Goal: Task Accomplishment & Management: Use online tool/utility

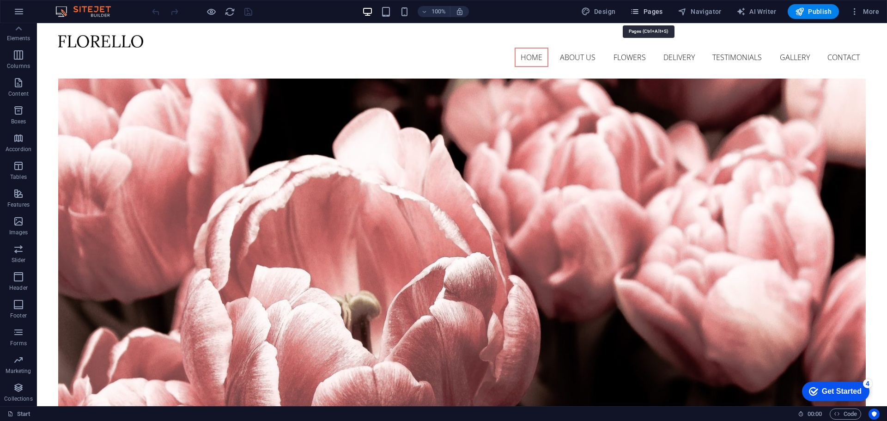
click at [659, 6] on button "Pages" at bounding box center [647, 11] width 40 height 15
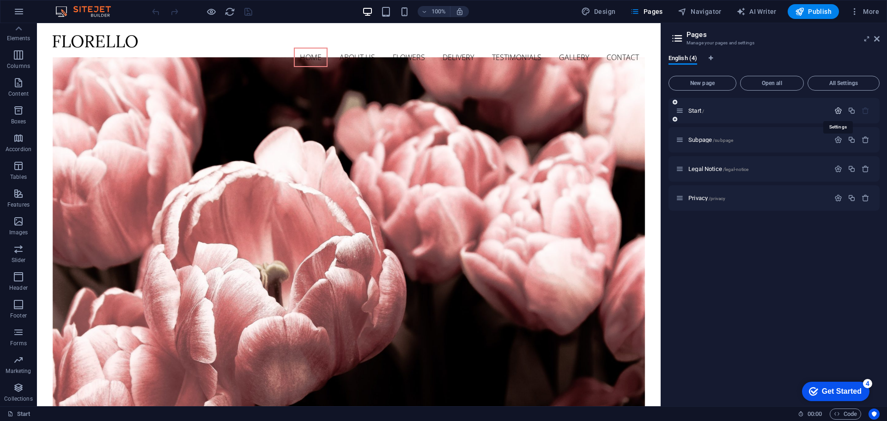
click at [837, 110] on icon "button" at bounding box center [839, 111] width 8 height 8
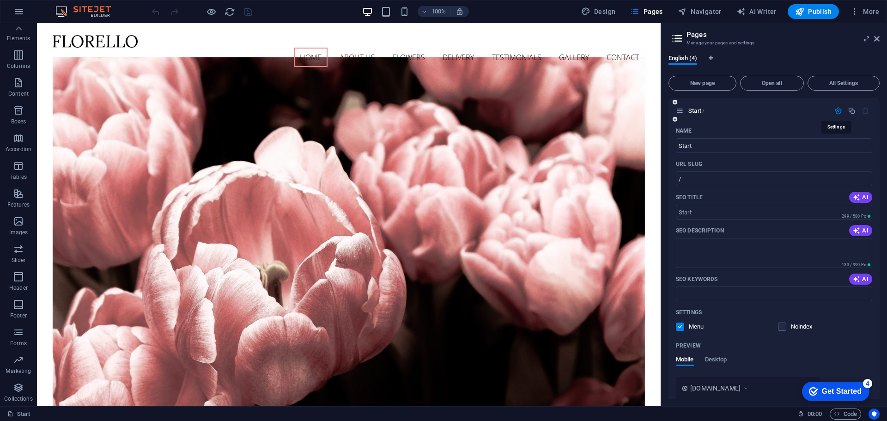
click at [837, 110] on icon "button" at bounding box center [839, 111] width 8 height 8
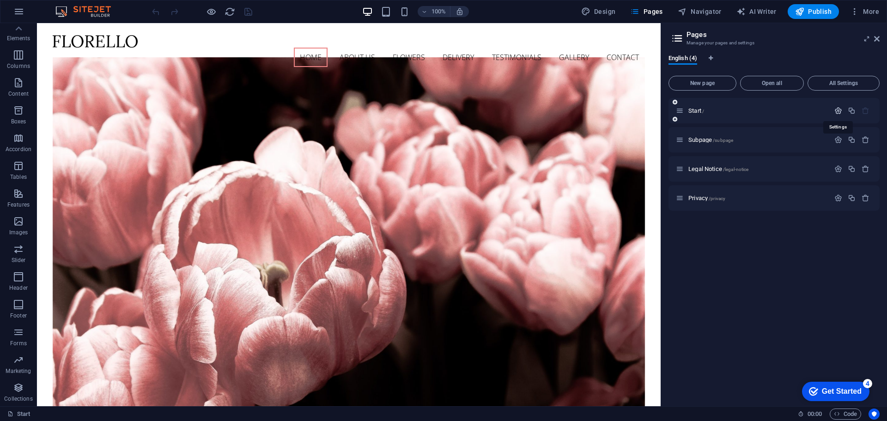
click at [837, 110] on icon "button" at bounding box center [839, 111] width 8 height 8
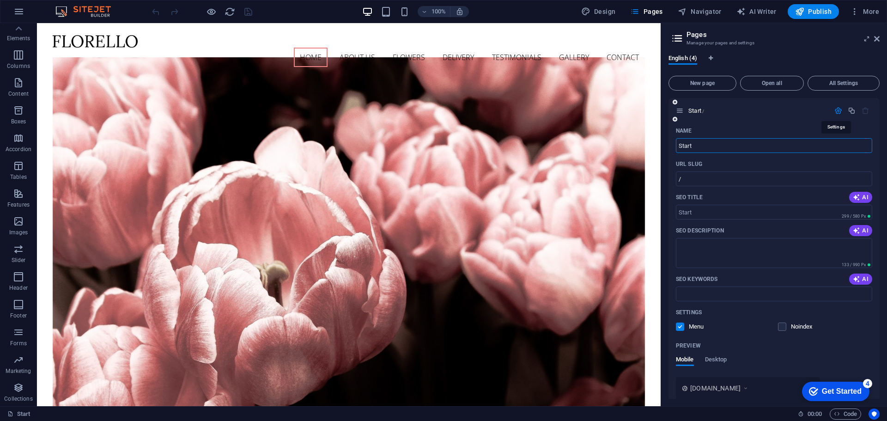
click at [837, 110] on icon "button" at bounding box center [839, 111] width 8 height 8
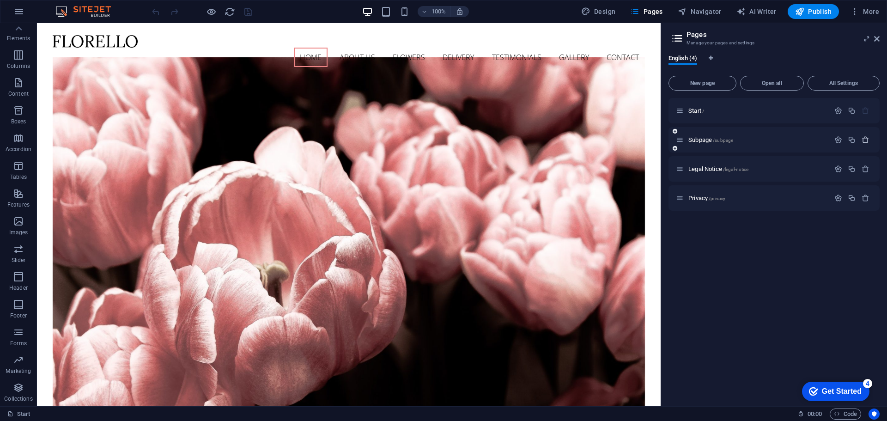
click at [865, 140] on icon "button" at bounding box center [866, 140] width 8 height 8
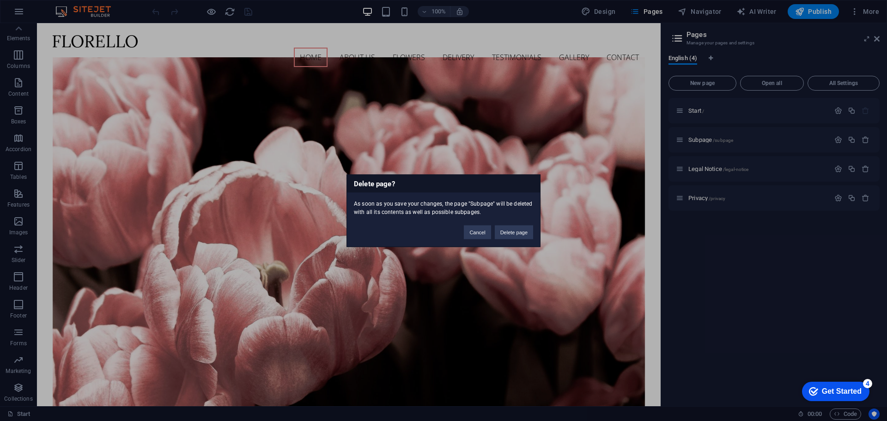
click at [518, 233] on button "Delete page" at bounding box center [514, 232] width 38 height 14
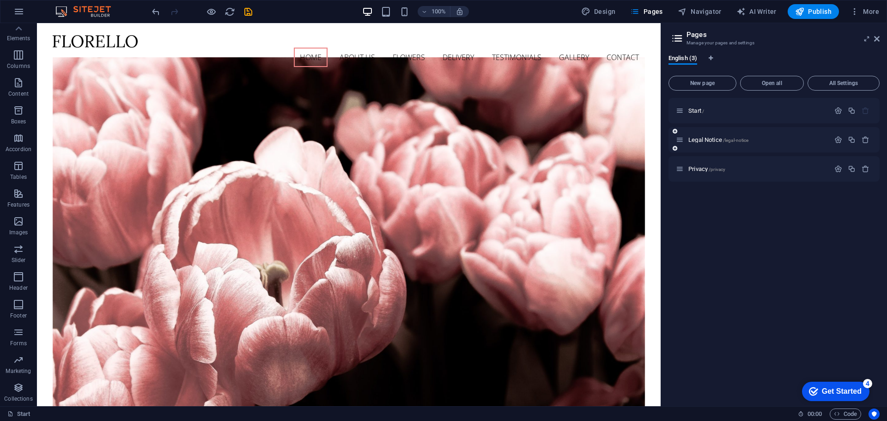
click at [869, 133] on div "Legal Notice /legal-notice" at bounding box center [774, 139] width 211 height 25
click at [869, 136] on icon "button" at bounding box center [866, 140] width 8 height 8
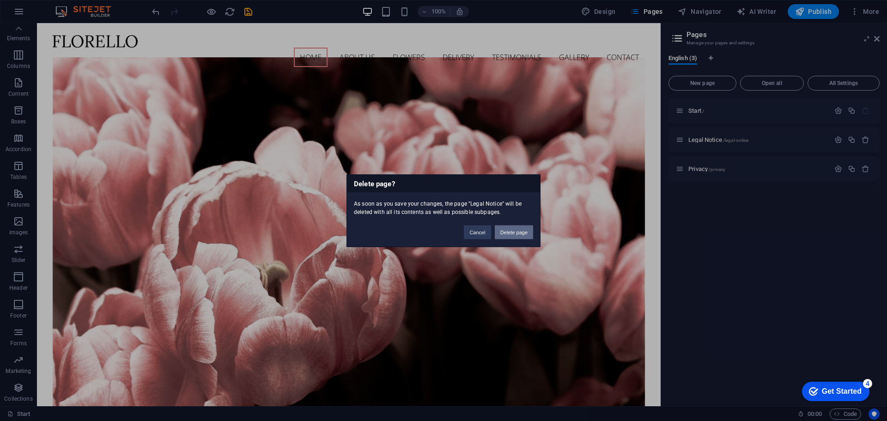
click at [514, 231] on button "Delete page" at bounding box center [514, 232] width 38 height 14
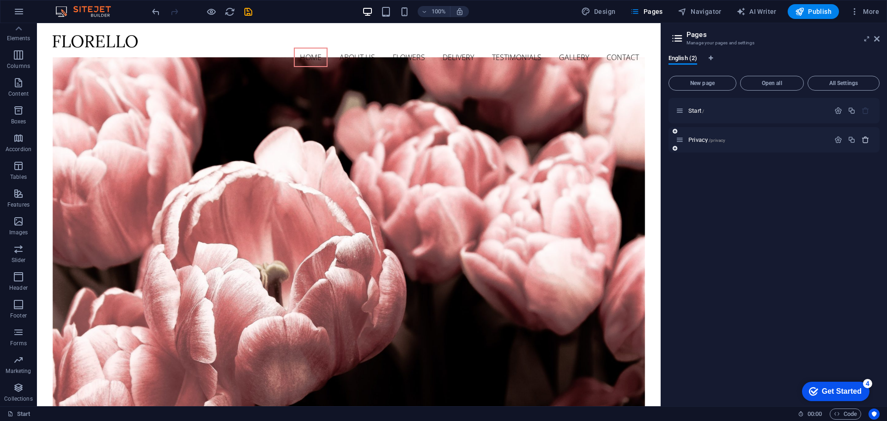
click at [867, 140] on icon "button" at bounding box center [866, 140] width 8 height 8
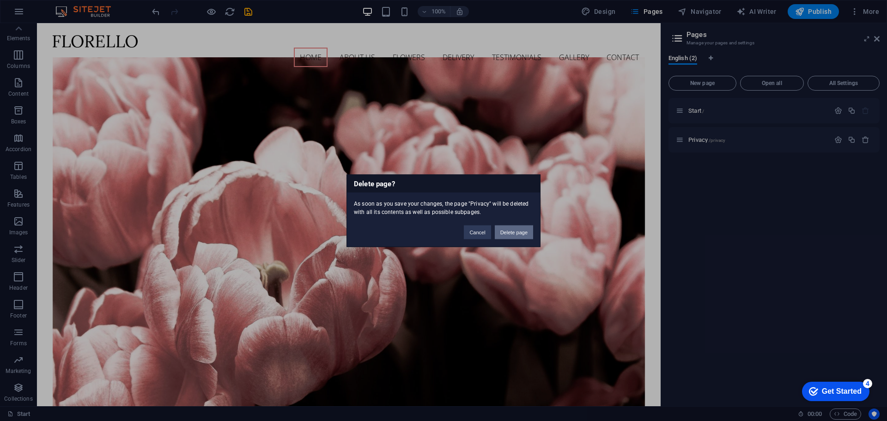
click at [511, 237] on button "Delete page" at bounding box center [514, 232] width 38 height 14
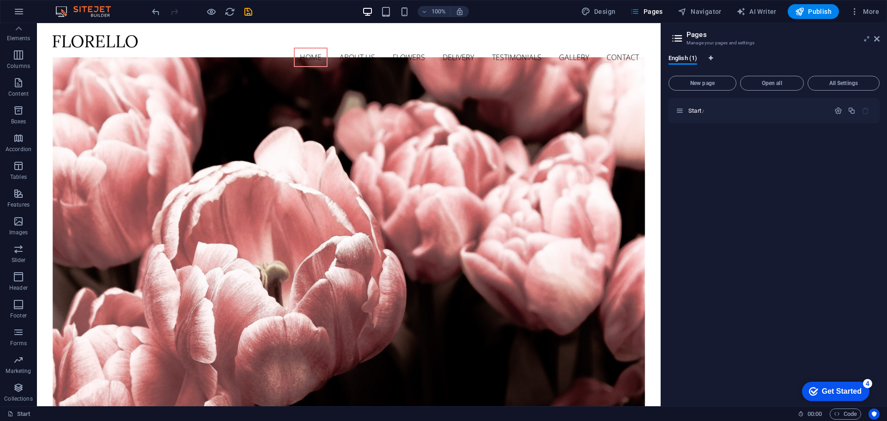
click at [713, 56] on icon "Language Tabs" at bounding box center [711, 58] width 4 height 6
select select "41"
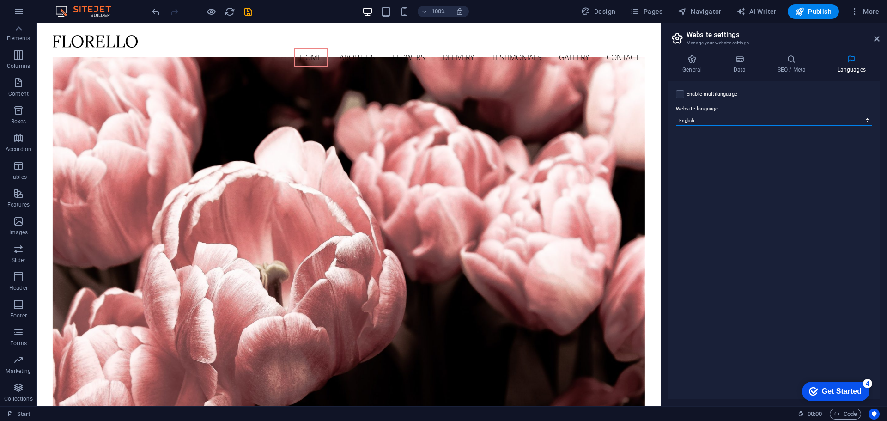
click at [746, 121] on select "Abkhazian Afar Afrikaans Akan Albanian Amharic Arabic Aragonese Armenian Assame…" at bounding box center [774, 120] width 196 height 11
click at [746, 122] on select "Abkhazian Afar Afrikaans Akan Albanian Amharic Arabic Aragonese Armenian Assame…" at bounding box center [774, 120] width 196 height 11
click at [689, 63] on icon at bounding box center [692, 59] width 47 height 9
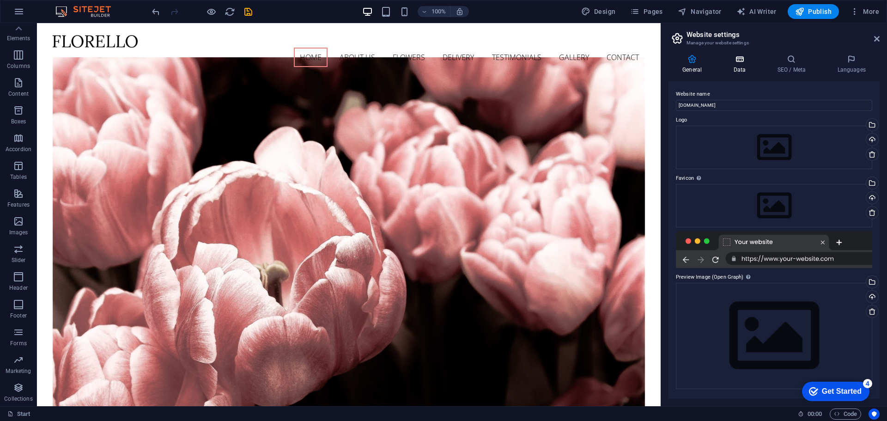
click at [739, 61] on icon at bounding box center [740, 59] width 40 height 9
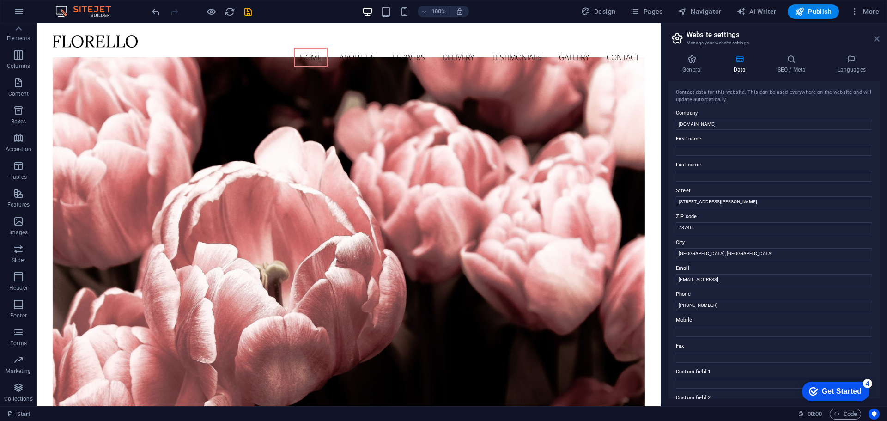
click at [876, 38] on icon at bounding box center [877, 38] width 6 height 7
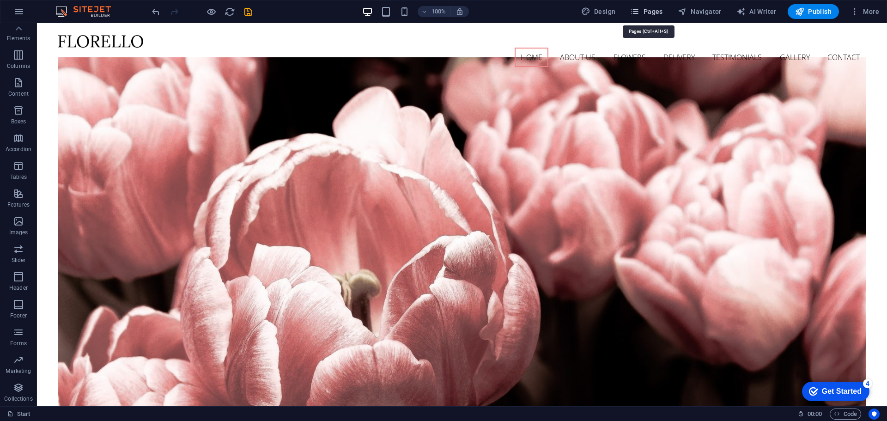
click at [653, 14] on span "Pages" at bounding box center [646, 11] width 32 height 9
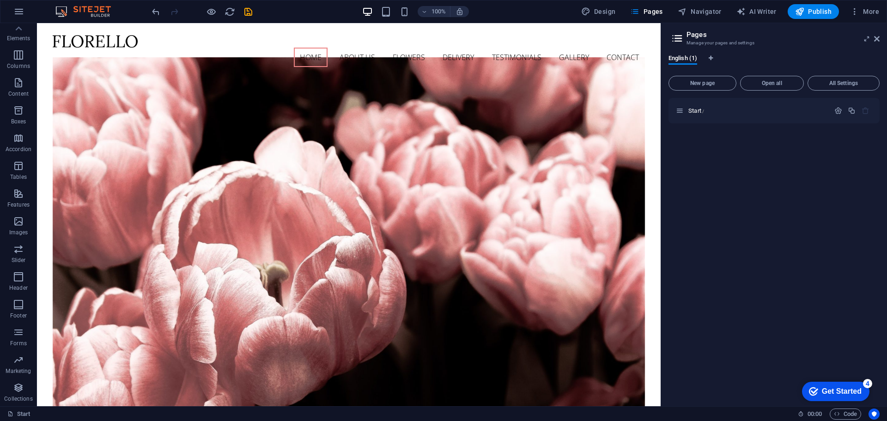
click at [676, 37] on icon at bounding box center [678, 38] width 14 height 13
click at [711, 59] on icon "Language Tabs" at bounding box center [711, 58] width 4 height 6
select select "41"
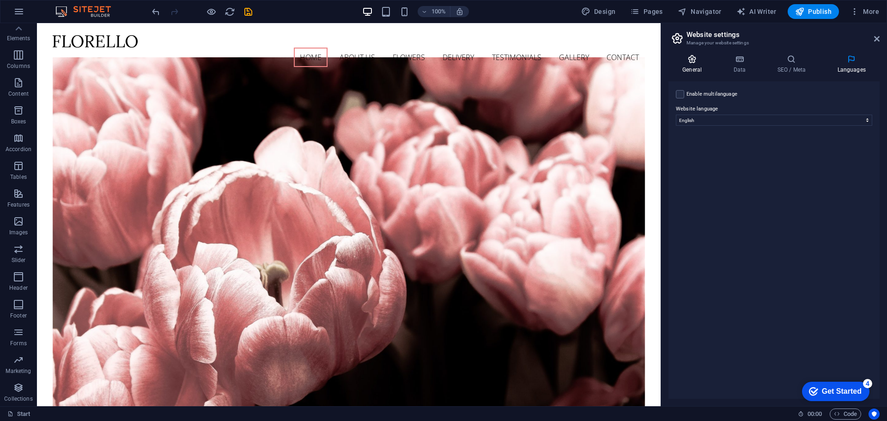
click at [694, 59] on icon at bounding box center [692, 59] width 47 height 9
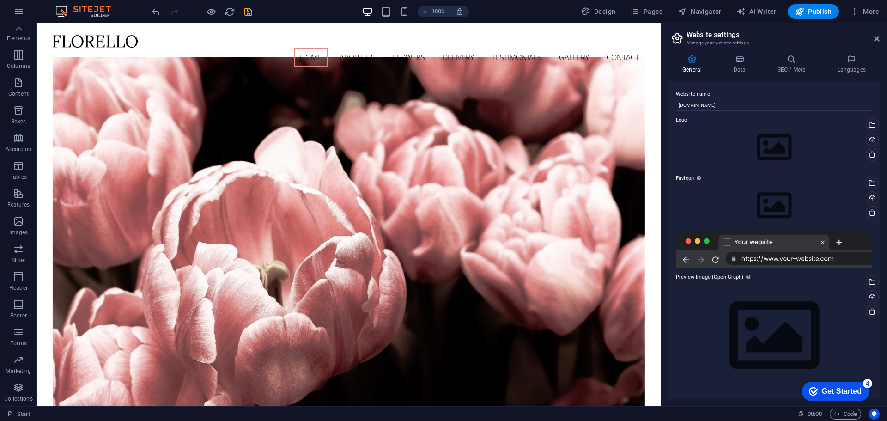
click at [694, 59] on icon at bounding box center [692, 59] width 47 height 9
click at [734, 61] on icon at bounding box center [740, 59] width 40 height 9
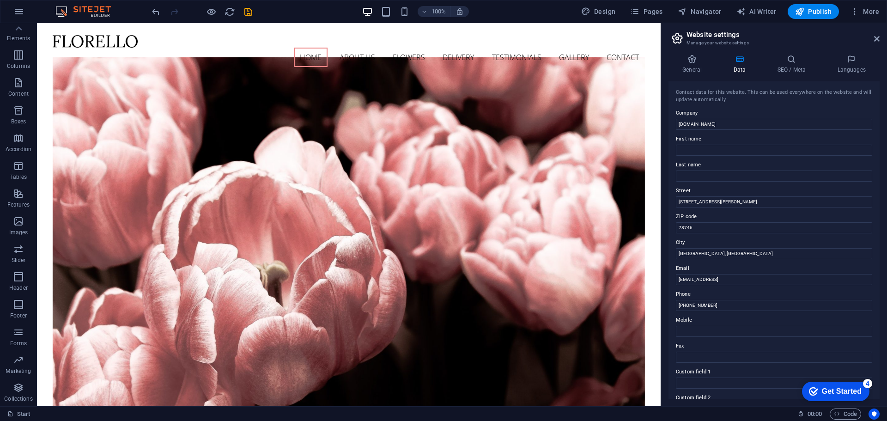
click at [731, 40] on h3 "Manage your website settings" at bounding box center [774, 43] width 175 height 8
click at [653, 6] on button "Pages" at bounding box center [647, 11] width 40 height 15
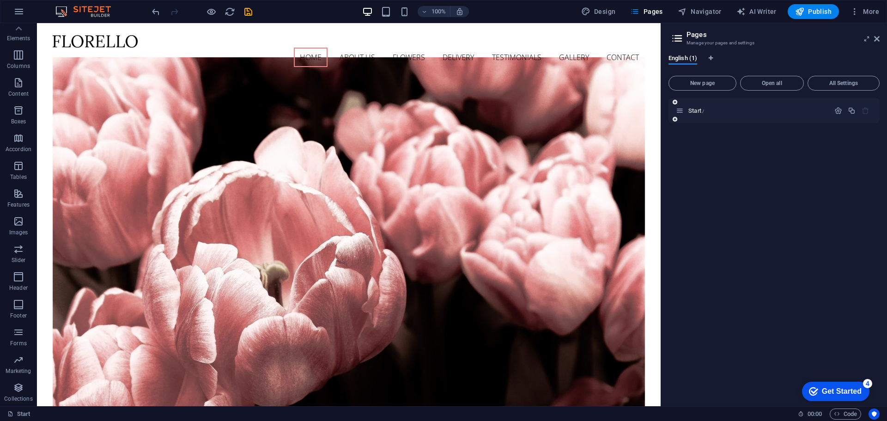
click at [673, 99] on div at bounding box center [675, 102] width 6 height 8
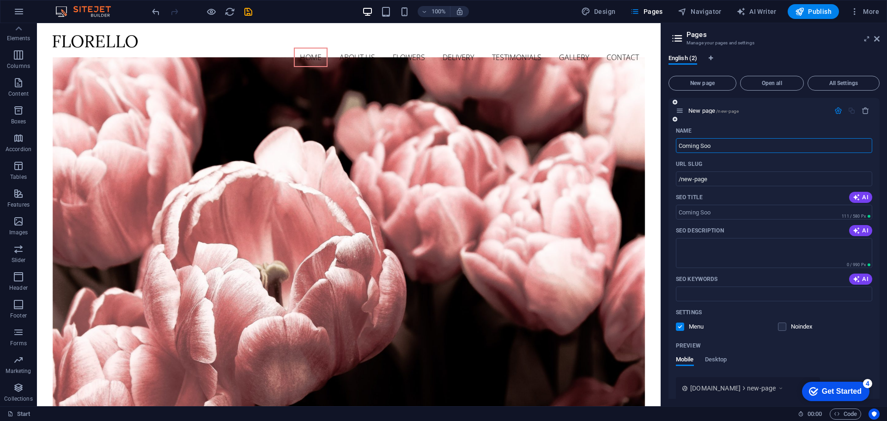
type input "Coming Soon"
type input "/coming-[PERSON_NAME]"
type input "Coming Soon"
type input "/coming-soon"
type input "Coming Soon"
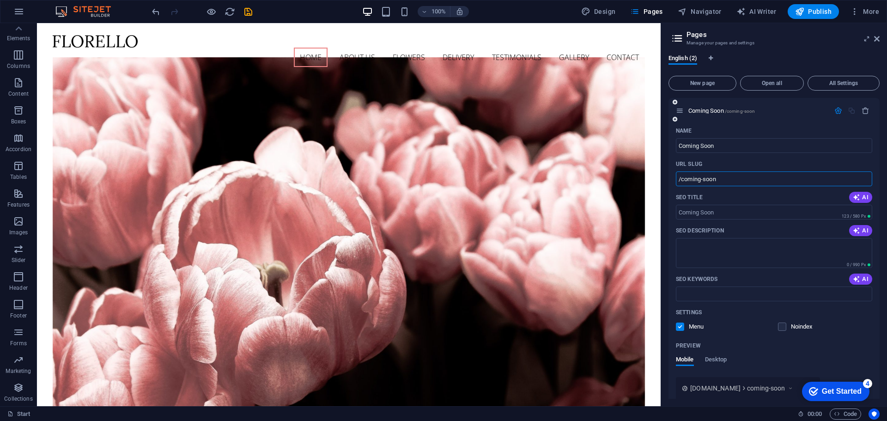
click at [730, 175] on input "/coming-soon" at bounding box center [774, 178] width 196 height 15
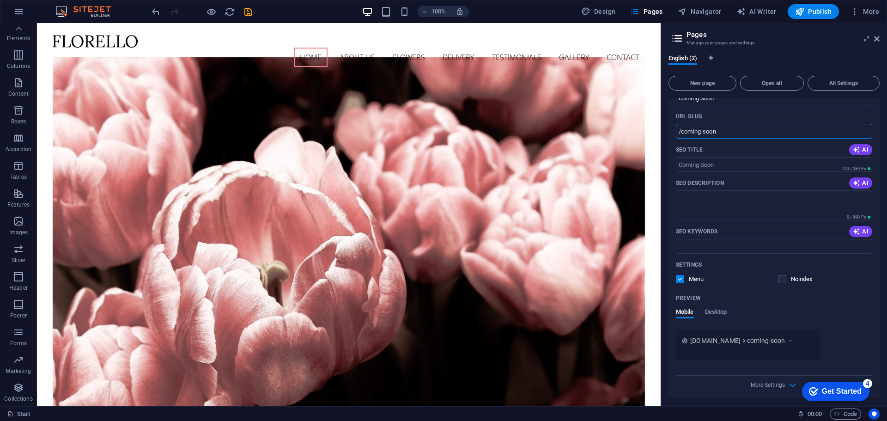
scroll to position [79, 0]
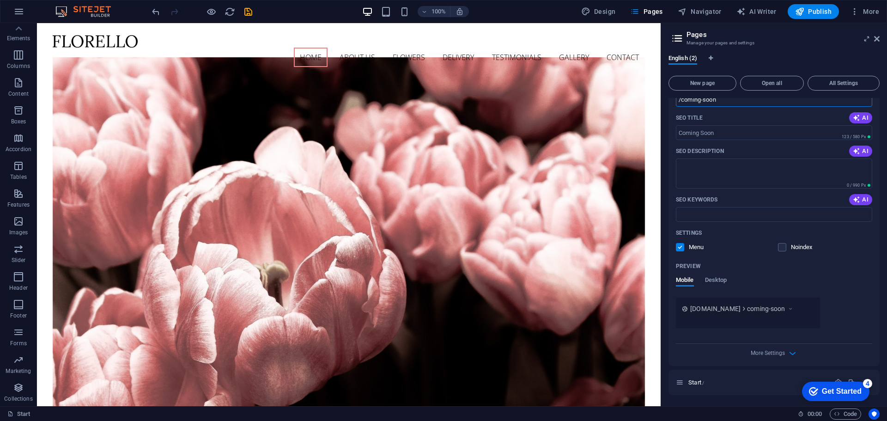
click at [829, 387] on div "Get Started" at bounding box center [842, 391] width 40 height 8
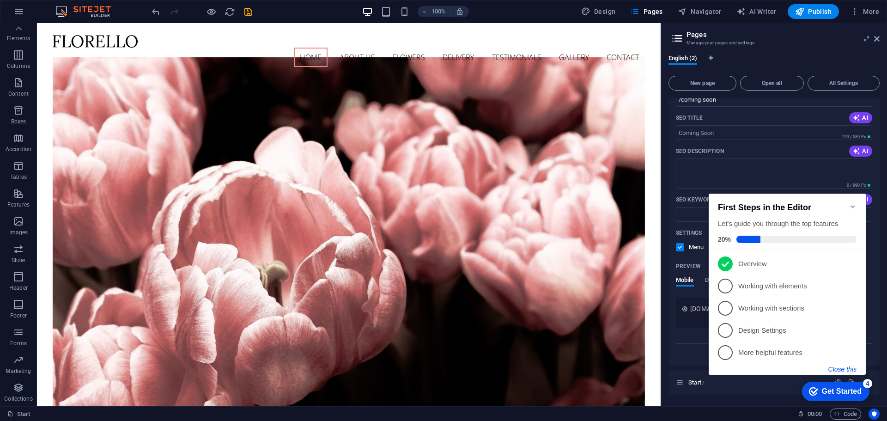
click at [840, 369] on button "Close this" at bounding box center [843, 369] width 28 height 7
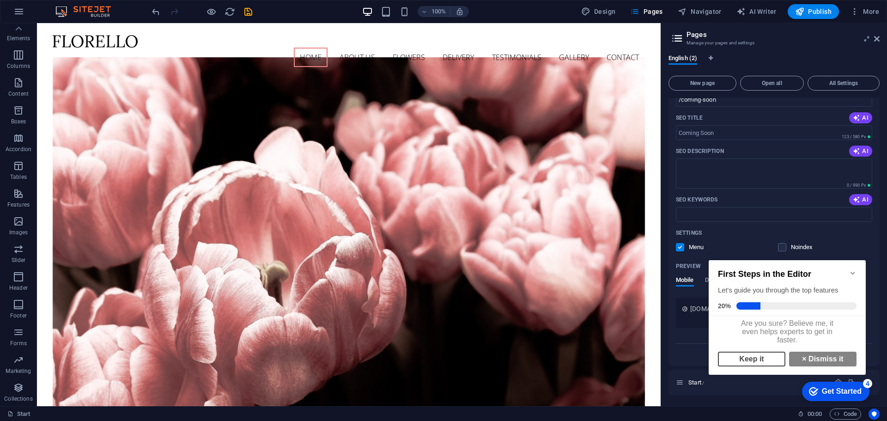
click at [764, 360] on link "Keep it" at bounding box center [751, 359] width 67 height 15
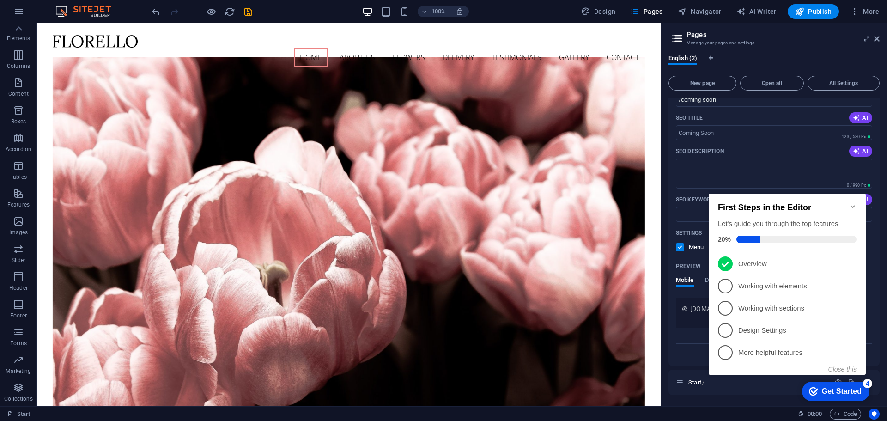
click at [760, 281] on p "Working with elements - incomplete" at bounding box center [794, 286] width 111 height 10
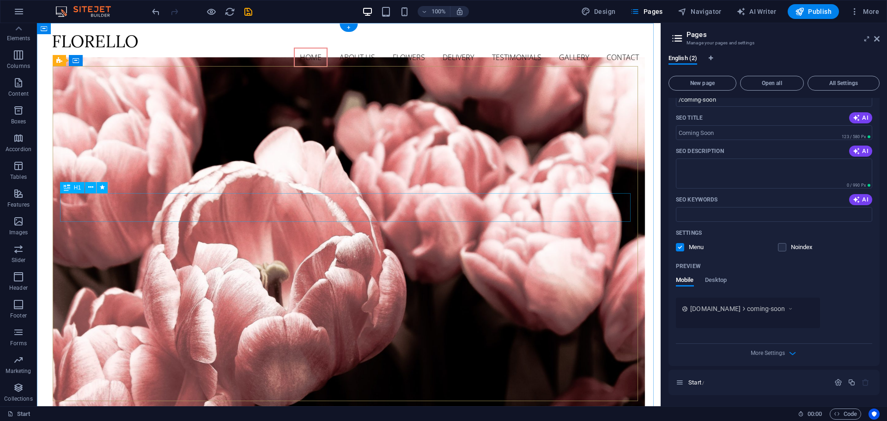
scroll to position [0, 0]
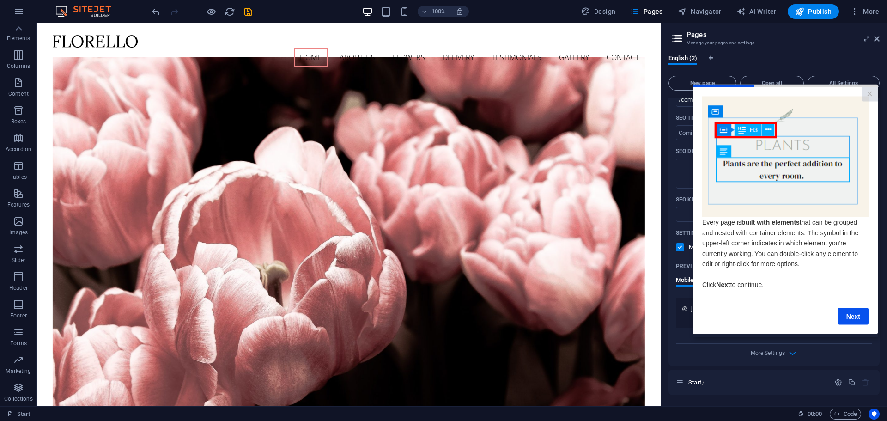
click at [850, 317] on link "Next" at bounding box center [853, 316] width 31 height 17
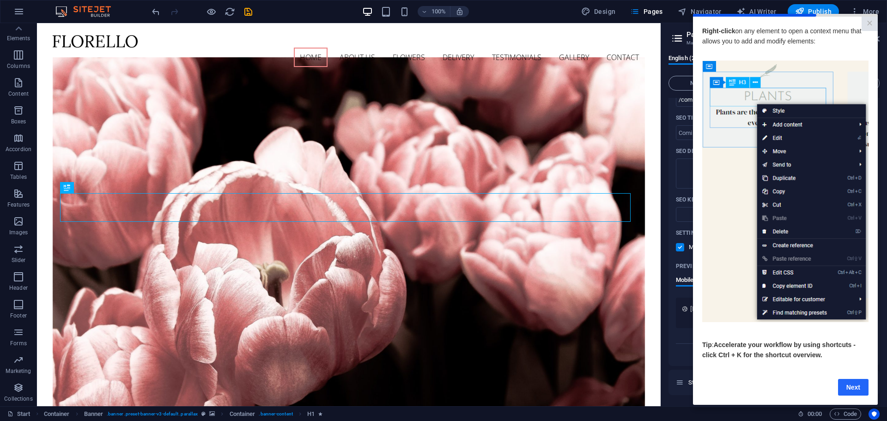
click at [854, 394] on link "Next" at bounding box center [853, 386] width 31 height 17
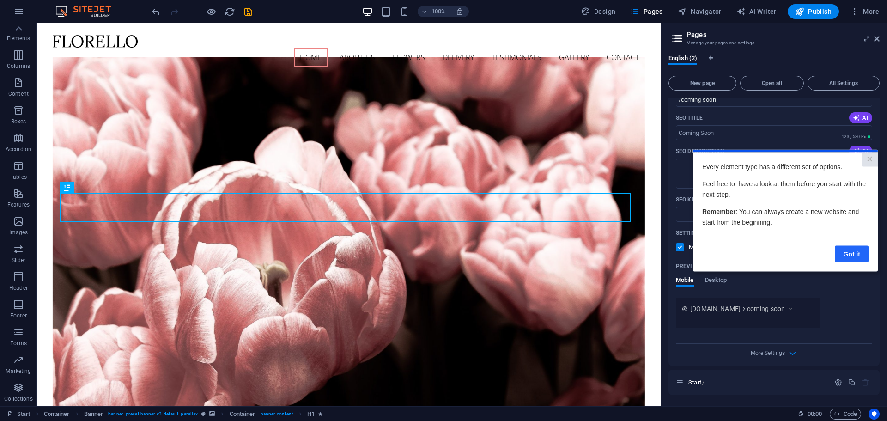
click at [848, 251] on link "Got it" at bounding box center [852, 253] width 34 height 17
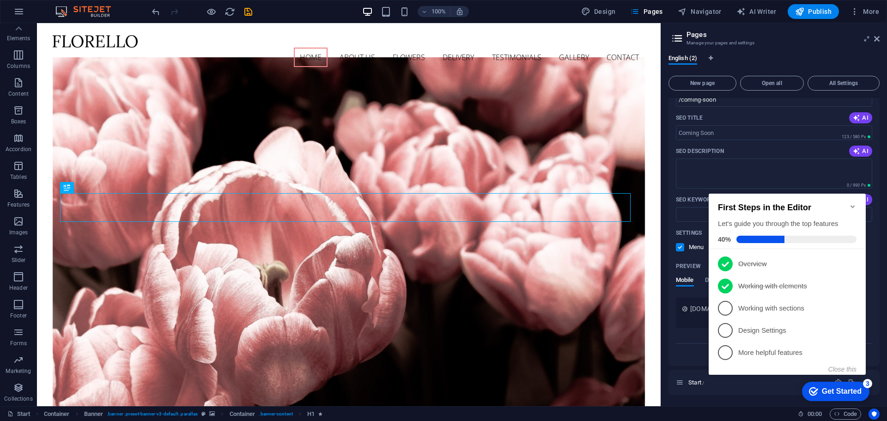
click at [774, 310] on p "Working with sections - incomplete" at bounding box center [794, 309] width 111 height 10
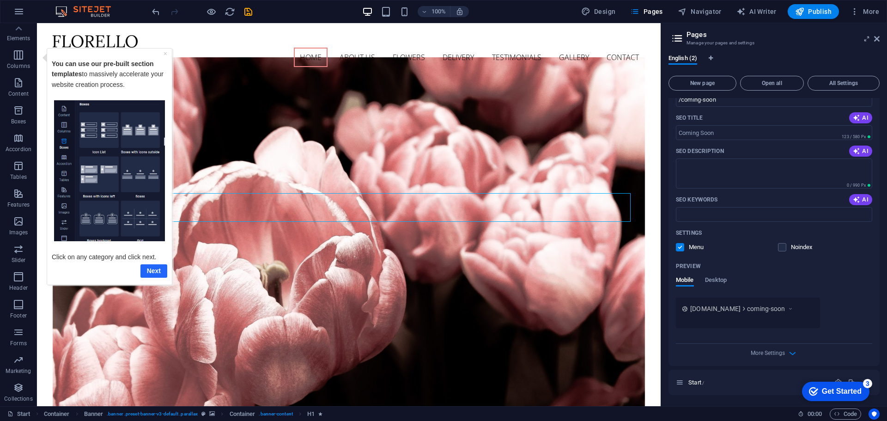
click at [153, 270] on link "Next" at bounding box center [153, 270] width 27 height 13
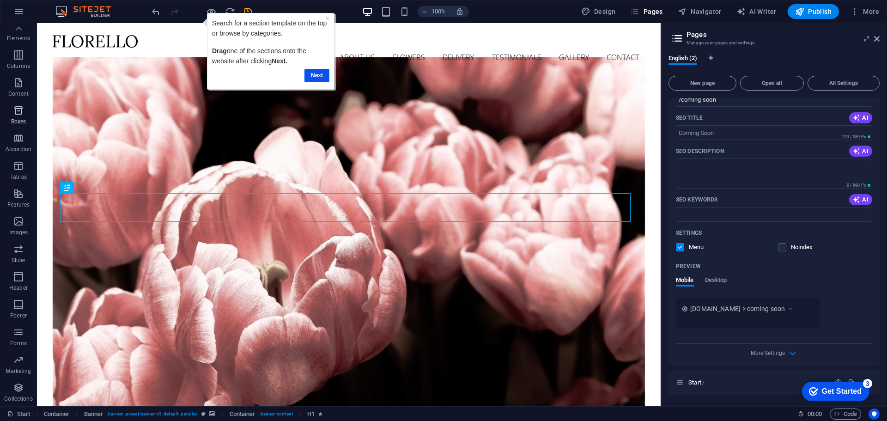
click at [19, 117] on span "Boxes" at bounding box center [18, 116] width 37 height 22
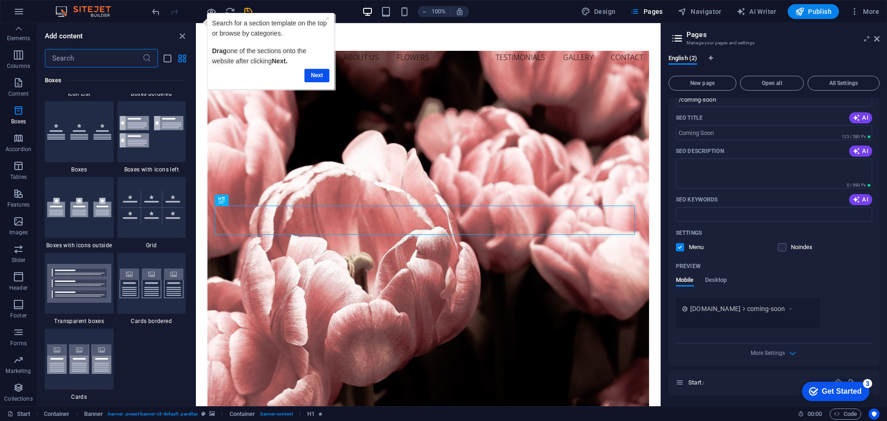
scroll to position [2627, 0]
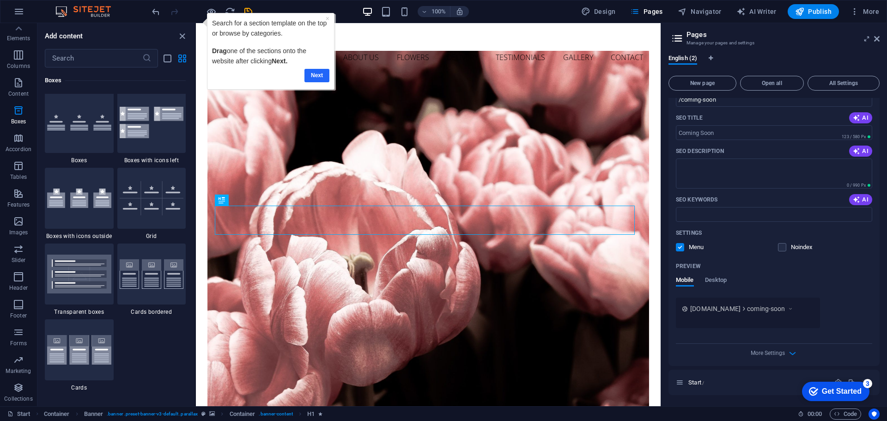
click at [316, 70] on link "Next" at bounding box center [317, 75] width 25 height 13
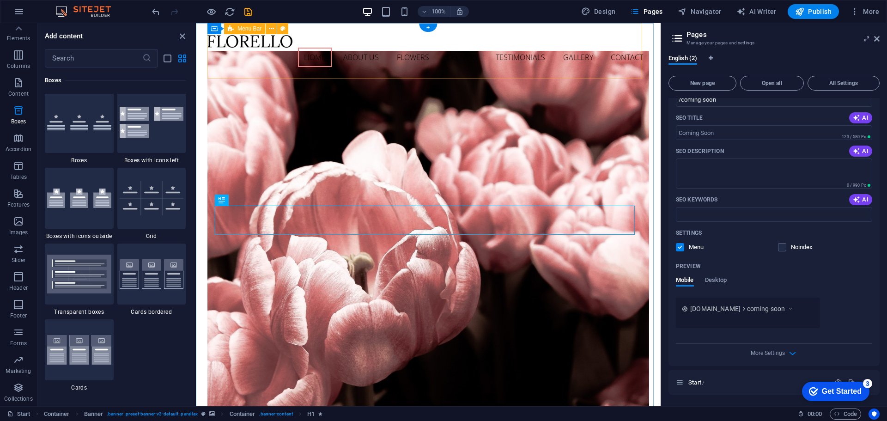
scroll to position [0, 0]
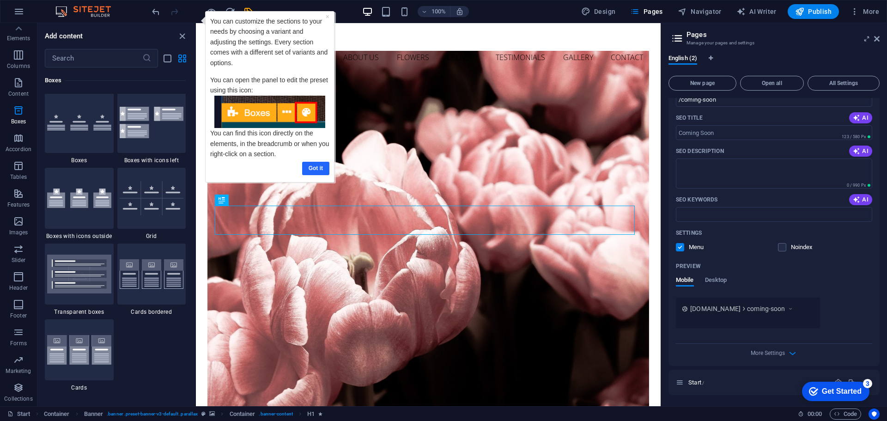
drag, startPoint x: 307, startPoint y: 172, endPoint x: 310, endPoint y: 160, distance: 11.8
click at [307, 172] on link "Got it" at bounding box center [315, 168] width 27 height 13
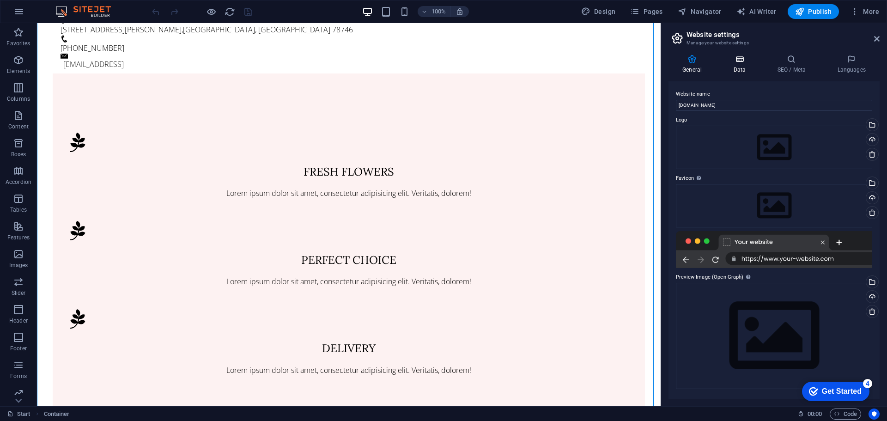
click at [736, 60] on icon at bounding box center [740, 59] width 40 height 9
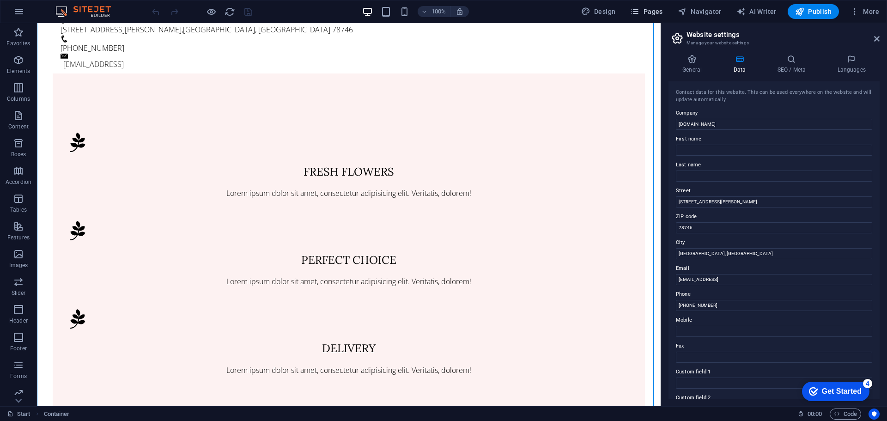
click at [644, 7] on span "Pages" at bounding box center [646, 11] width 32 height 9
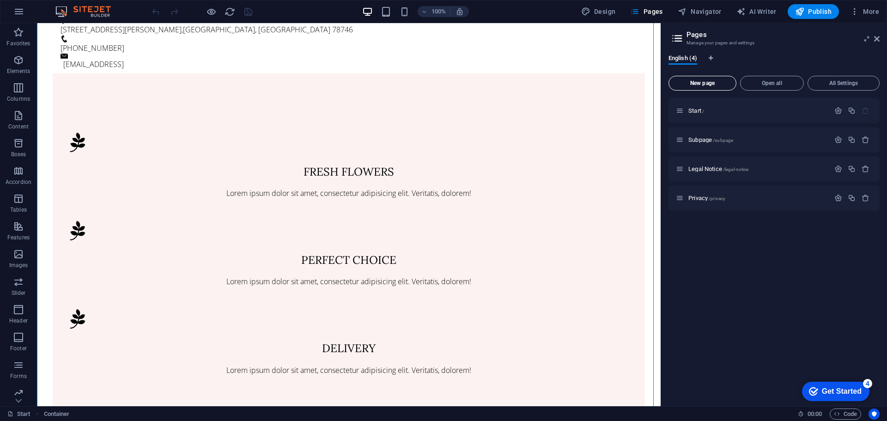
click at [710, 85] on span "New page" at bounding box center [703, 83] width 60 height 6
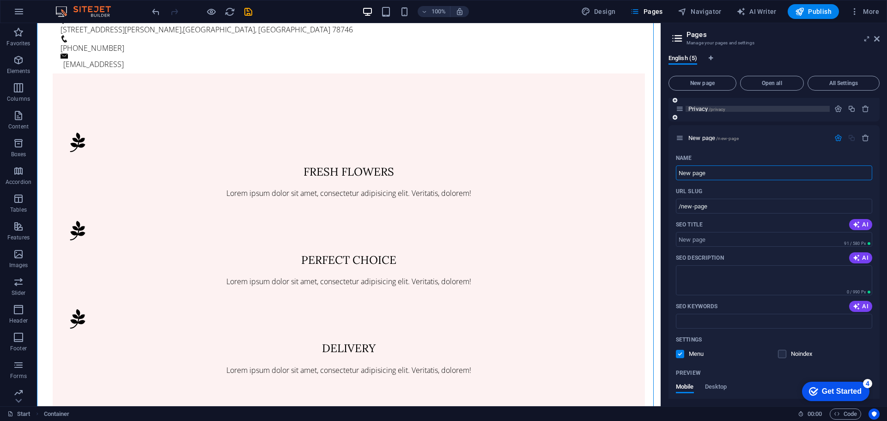
scroll to position [90, 0]
type input "U"
type input "/u"
type input "Under"
type input "/under"
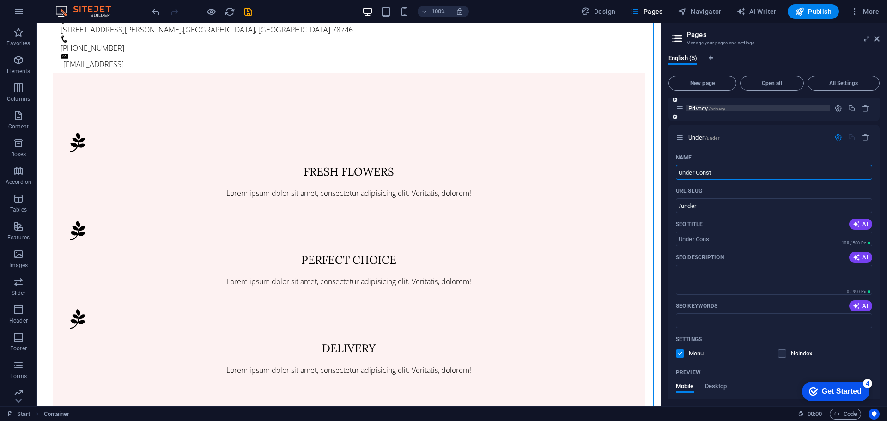
type input "Under Constr"
type input "/under-cons"
type input "Under Constr"
type input "/under-constr"
type input "Under Construction"
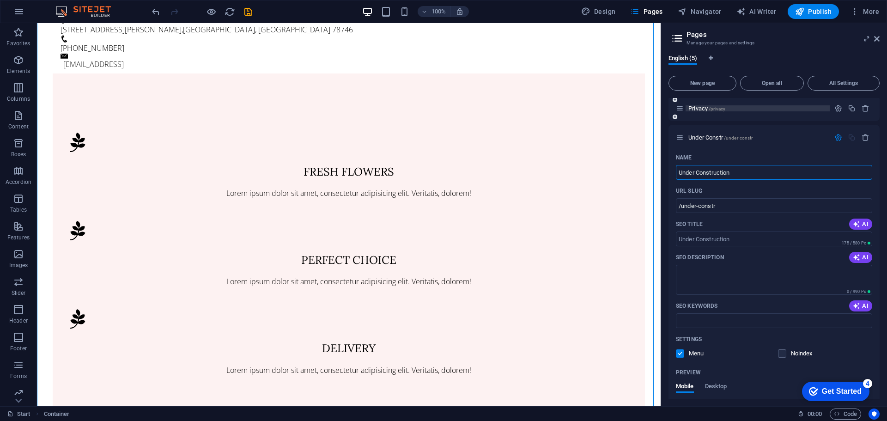
type input "/under-construction"
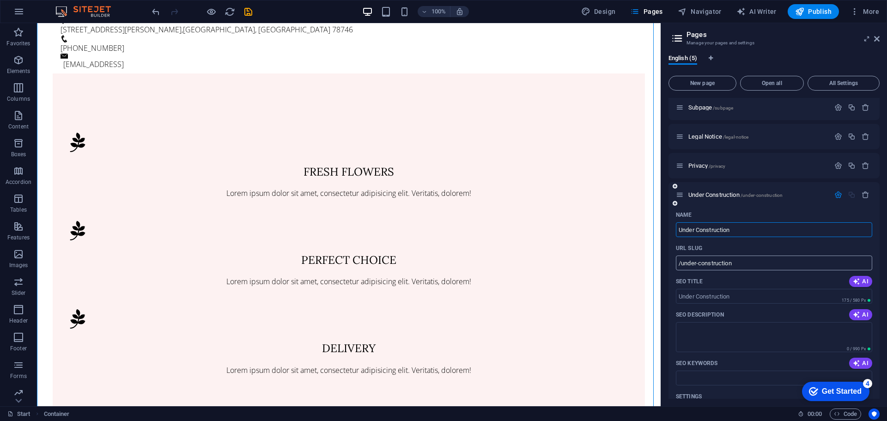
scroll to position [0, 0]
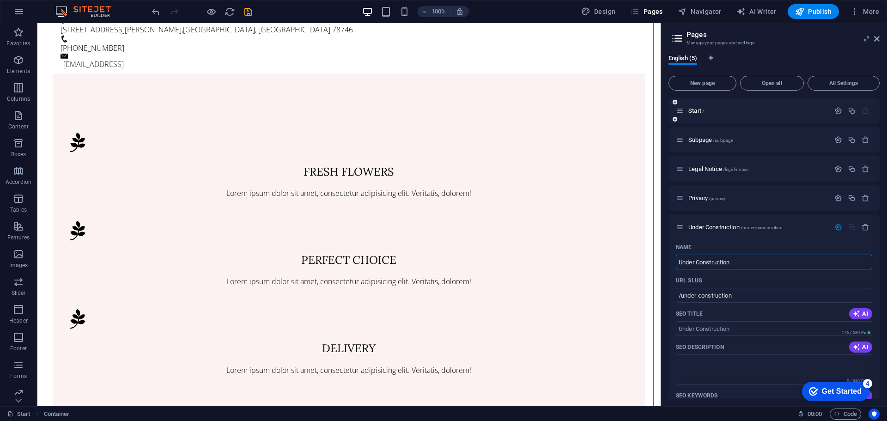
type input "Under Construction"
click at [742, 104] on div "Start /" at bounding box center [774, 110] width 211 height 25
click at [740, 105] on div "Start /" at bounding box center [774, 110] width 211 height 25
click at [716, 109] on p "Start /" at bounding box center [758, 111] width 139 height 6
click at [688, 109] on div "Start /" at bounding box center [758, 111] width 144 height 6
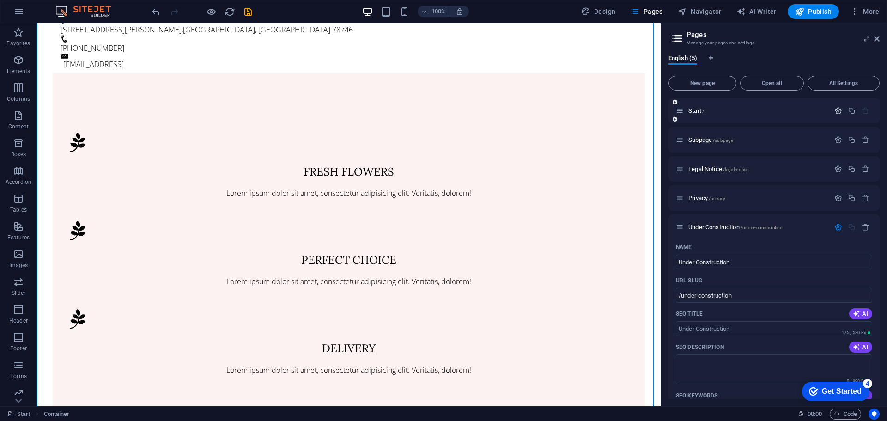
click at [837, 109] on icon "button" at bounding box center [839, 111] width 8 height 8
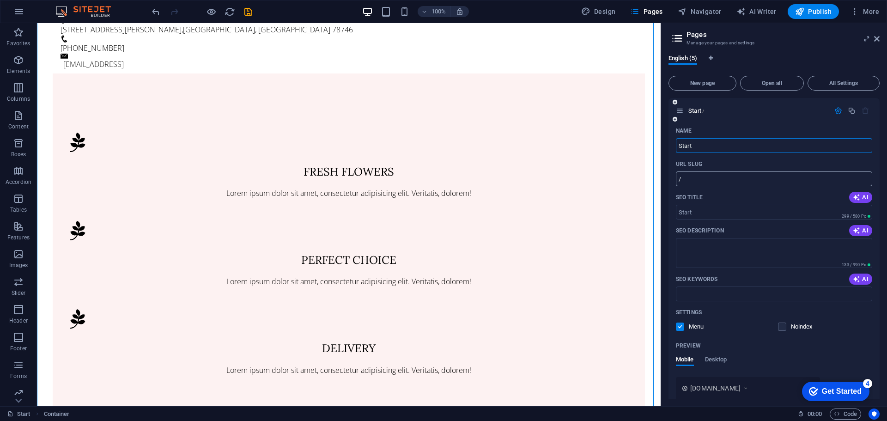
click at [719, 177] on input "/" at bounding box center [774, 178] width 196 height 15
type input "/start"
click at [777, 110] on p "Start /start" at bounding box center [758, 111] width 139 height 6
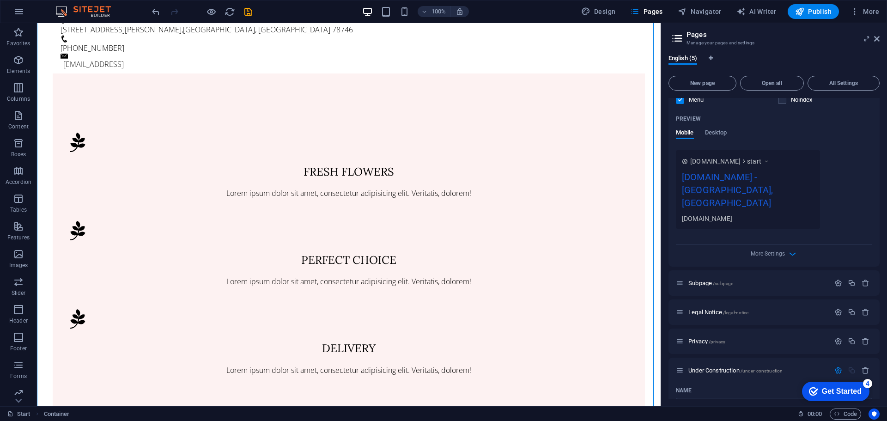
scroll to position [226, 0]
click at [715, 132] on span "Desktop" at bounding box center [716, 134] width 22 height 13
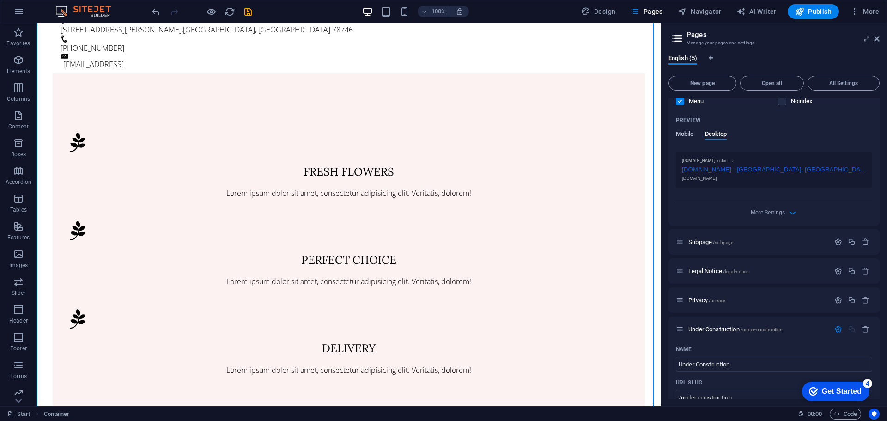
click at [686, 132] on span "Mobile" at bounding box center [685, 134] width 18 height 13
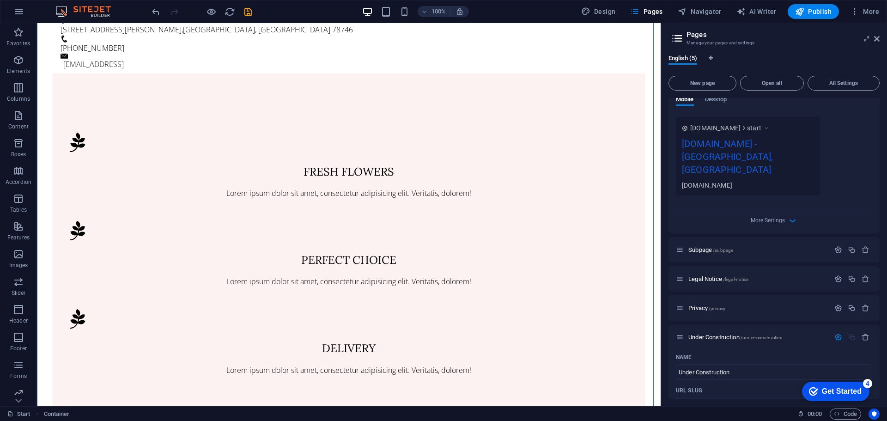
scroll to position [262, 0]
click at [766, 209] on div "More Settings" at bounding box center [774, 216] width 196 height 15
click at [780, 215] on span "More Settings" at bounding box center [768, 218] width 34 height 6
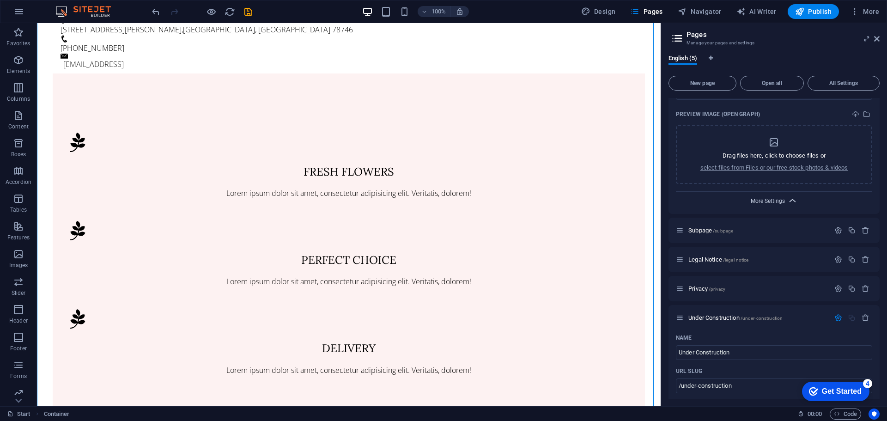
scroll to position [410, 0]
click at [779, 200] on span "More Settings" at bounding box center [768, 203] width 34 height 6
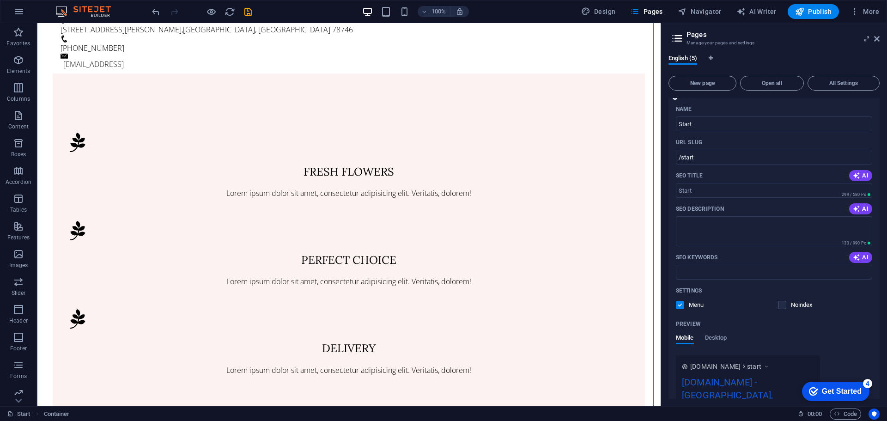
scroll to position [0, 0]
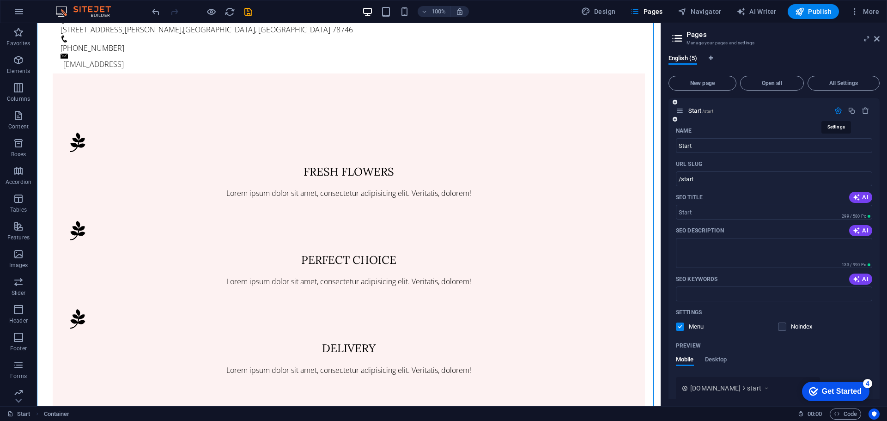
click at [837, 112] on icon "button" at bounding box center [839, 111] width 8 height 8
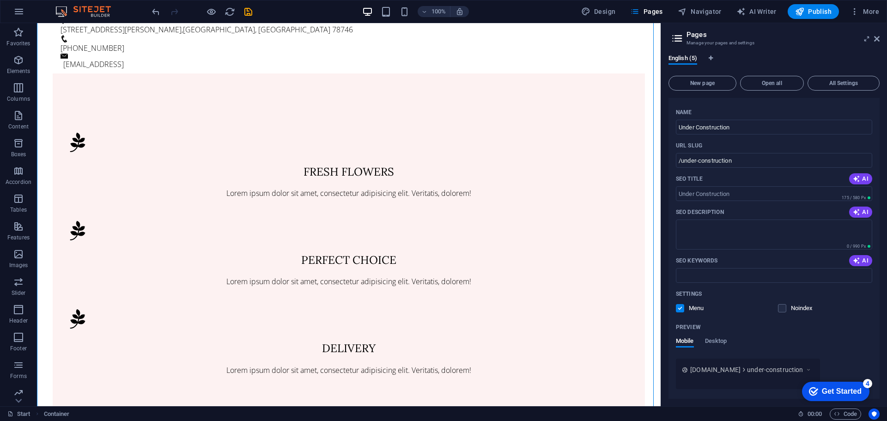
scroll to position [135, 0]
click at [744, 160] on input "/under-construction" at bounding box center [774, 160] width 196 height 15
drag, startPoint x: 744, startPoint y: 160, endPoint x: 677, endPoint y: 160, distance: 67.5
click at [677, 160] on input "/under-construction" at bounding box center [774, 160] width 196 height 15
type input "/"
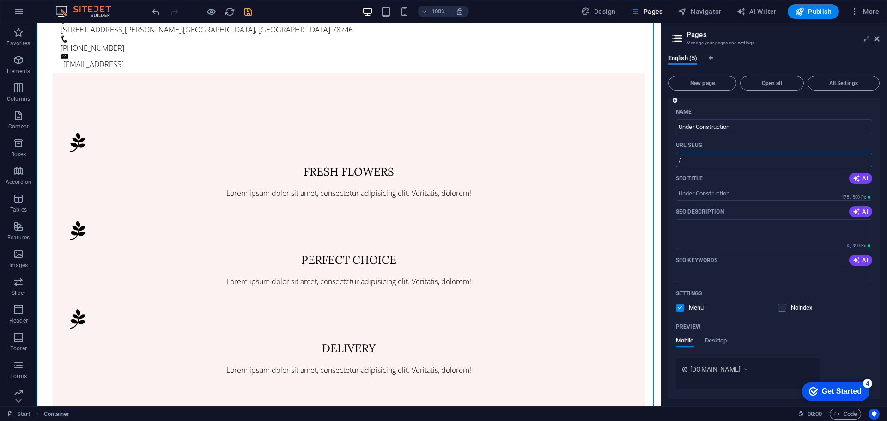
click at [695, 179] on p "SEO Title" at bounding box center [689, 178] width 27 height 7
click at [695, 186] on input "SEO Title" at bounding box center [774, 193] width 196 height 15
click at [731, 179] on div "SEO Title AI" at bounding box center [774, 178] width 196 height 15
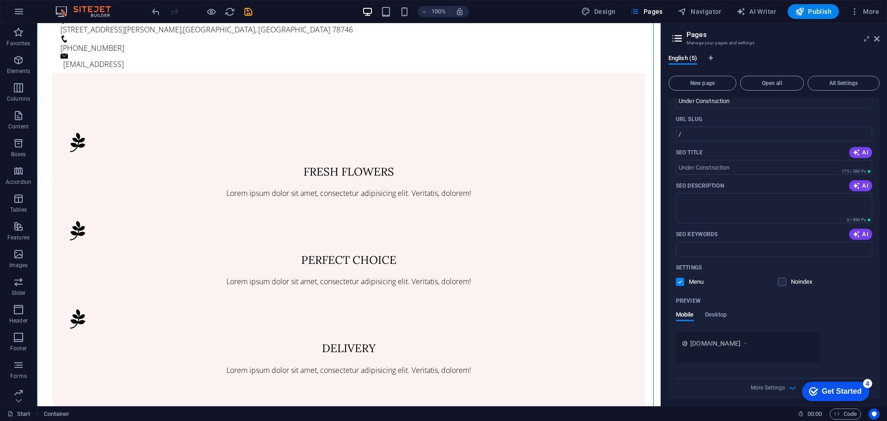
scroll to position [167, 0]
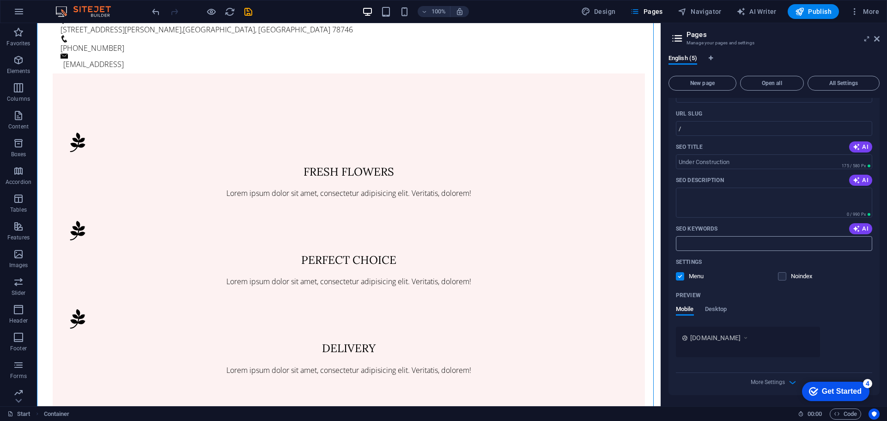
click at [733, 250] on input "SEO Keywords" at bounding box center [774, 243] width 196 height 15
type input "coming soon"
click at [739, 244] on input "coming soon" at bounding box center [774, 243] width 196 height 15
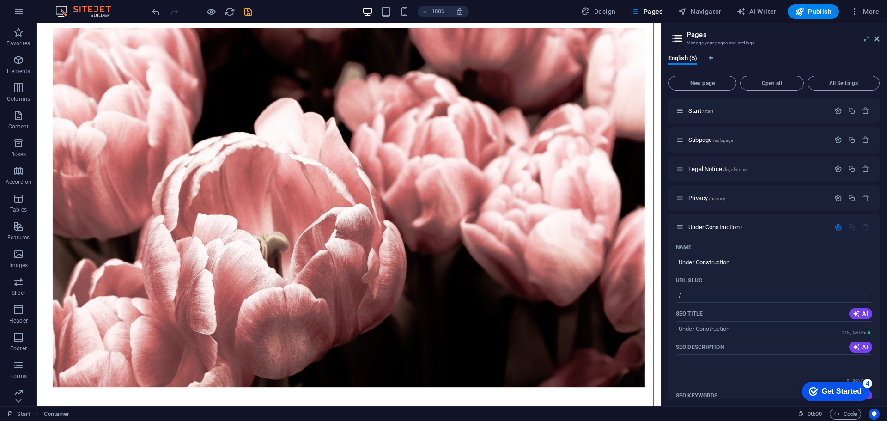
scroll to position [0, 0]
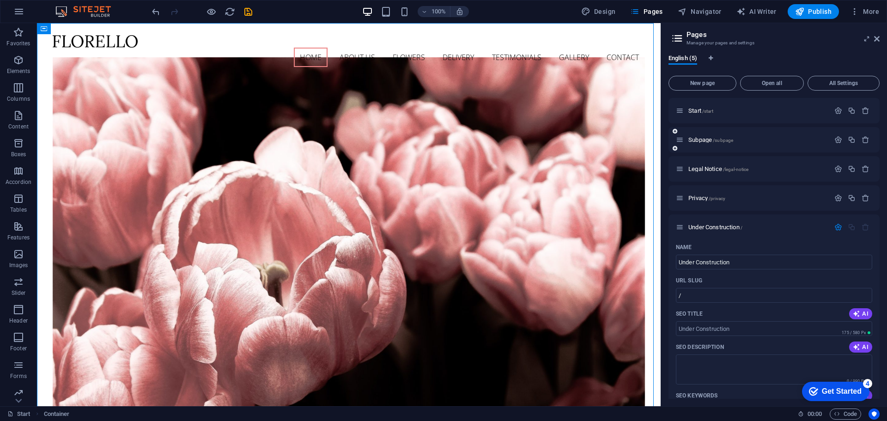
type input "coming soon under construction"
click at [762, 127] on div "Subpage /subpage" at bounding box center [774, 139] width 211 height 25
click at [705, 226] on span "Under Construction /" at bounding box center [716, 227] width 54 height 7
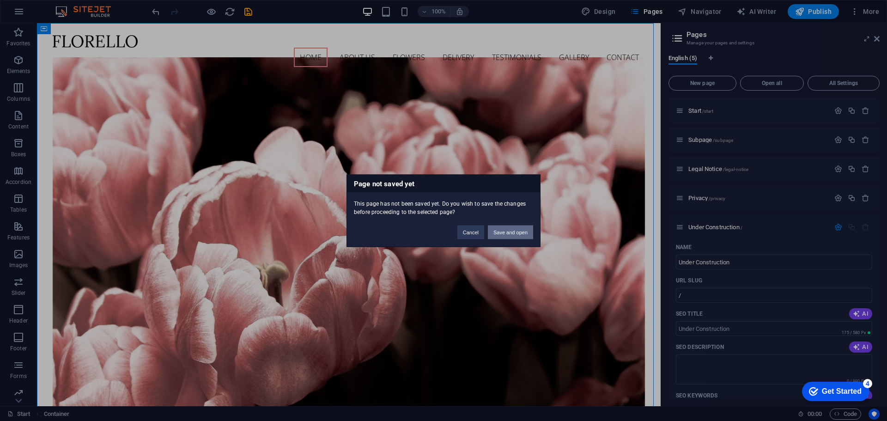
click at [500, 234] on button "Save and open" at bounding box center [510, 232] width 45 height 14
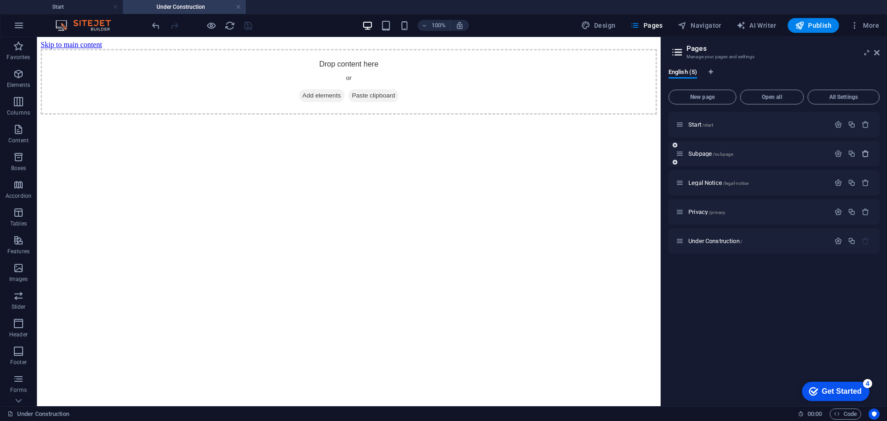
click at [866, 152] on icon "button" at bounding box center [866, 154] width 8 height 8
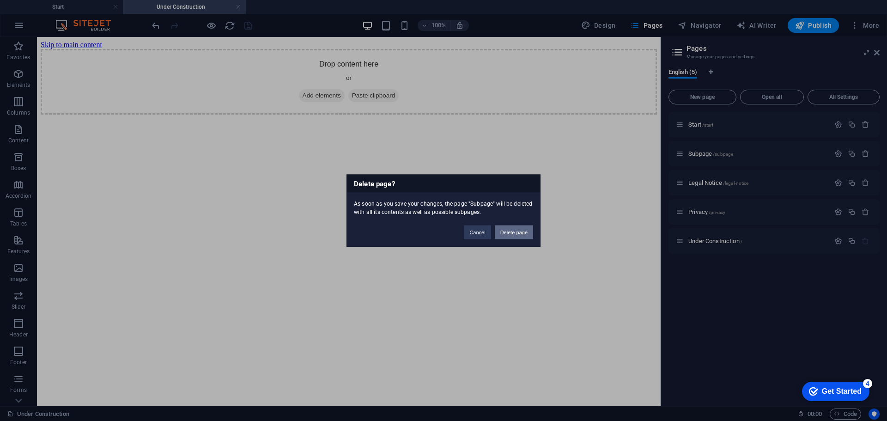
click at [522, 232] on button "Delete page" at bounding box center [514, 232] width 38 height 14
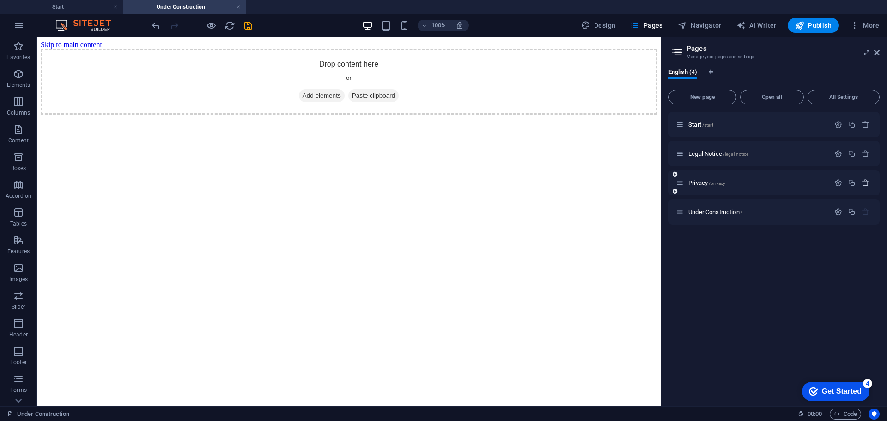
click at [867, 183] on icon "button" at bounding box center [866, 183] width 8 height 8
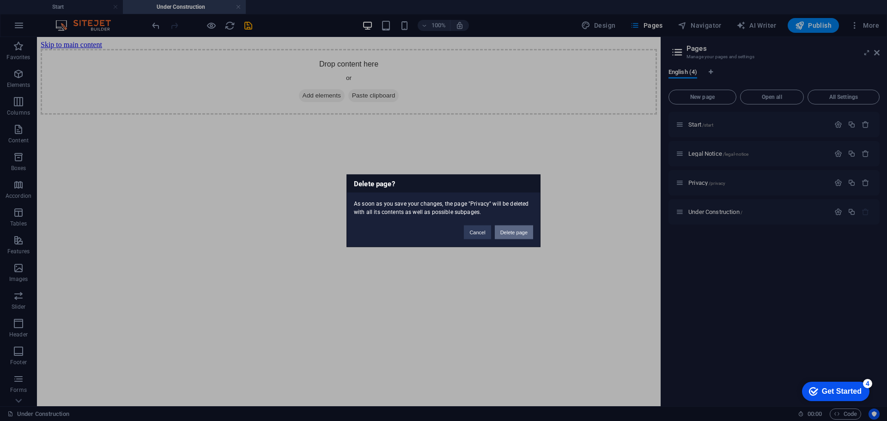
click at [502, 234] on button "Delete page" at bounding box center [514, 232] width 38 height 14
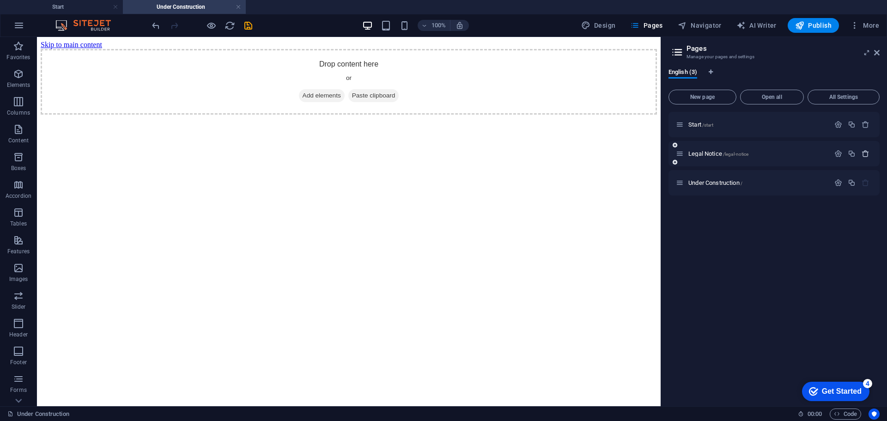
click at [864, 157] on icon "button" at bounding box center [866, 154] width 8 height 8
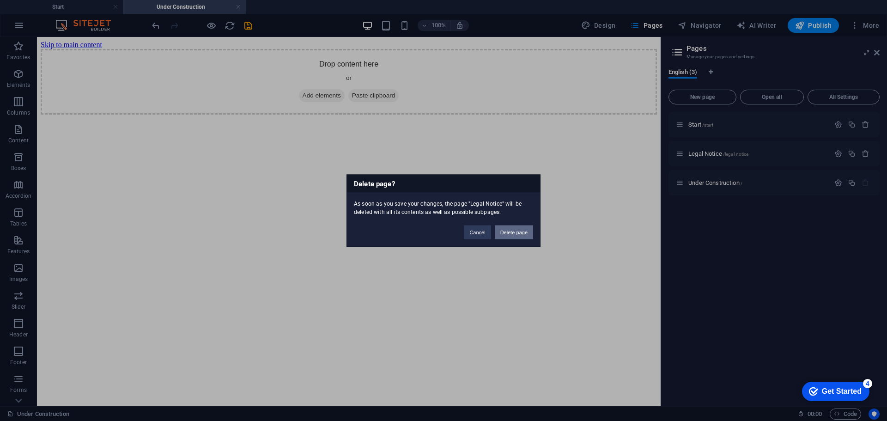
click at [509, 230] on button "Delete page" at bounding box center [514, 232] width 38 height 14
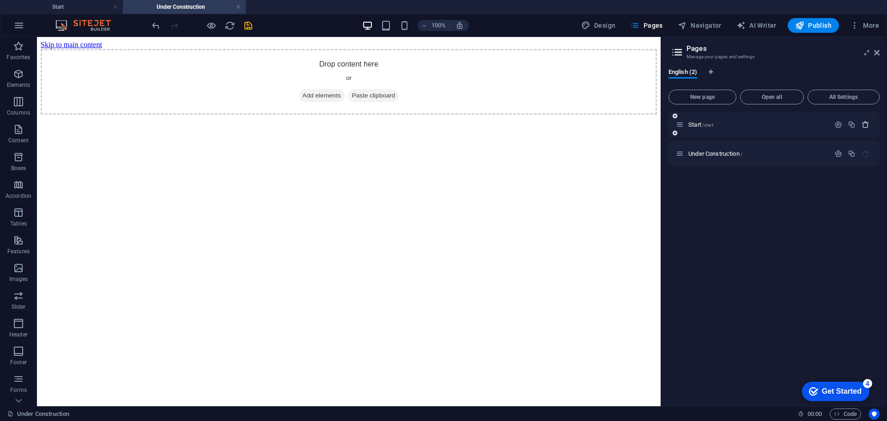
click at [870, 122] on button "button" at bounding box center [865, 125] width 13 height 8
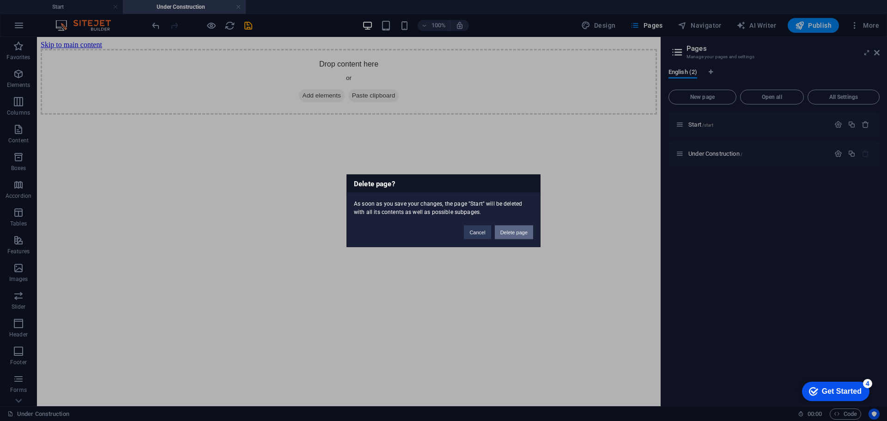
click at [516, 233] on button "Delete page" at bounding box center [514, 232] width 38 height 14
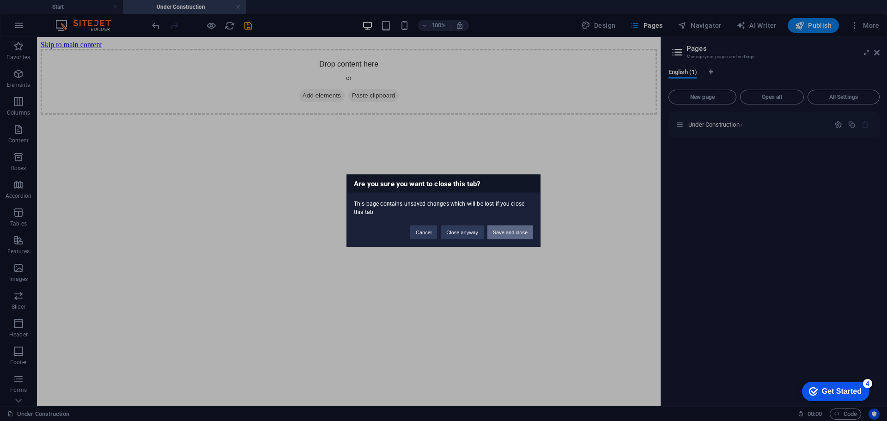
click at [500, 234] on button "Save and close" at bounding box center [511, 232] width 46 height 14
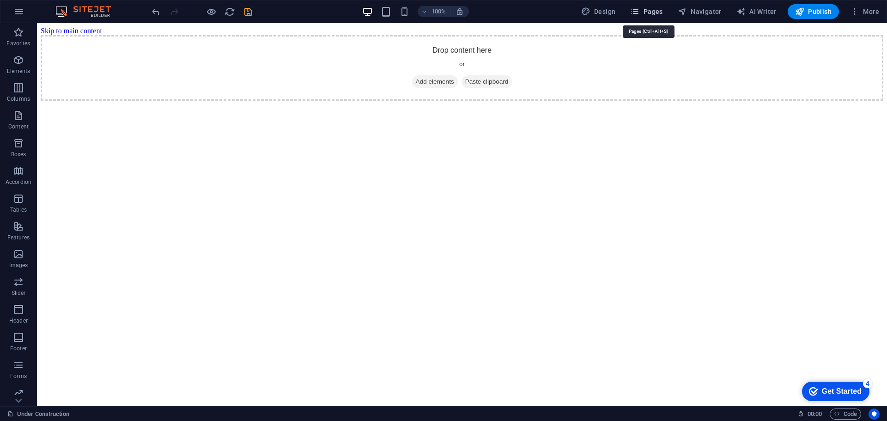
click at [652, 10] on span "Pages" at bounding box center [646, 11] width 32 height 9
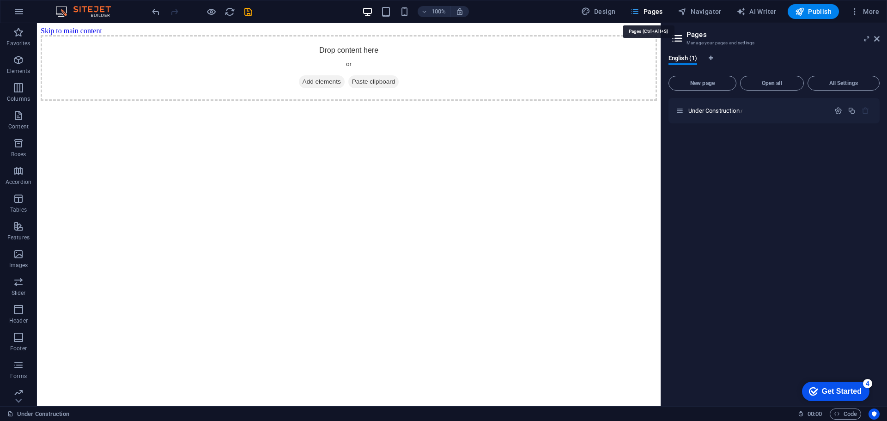
click at [652, 10] on span "Pages" at bounding box center [646, 11] width 32 height 9
click at [613, 104] on html "Skip to main content Drop content here or Add elements Paste clipboard" at bounding box center [349, 63] width 624 height 81
click at [879, 38] on icon at bounding box center [877, 38] width 6 height 7
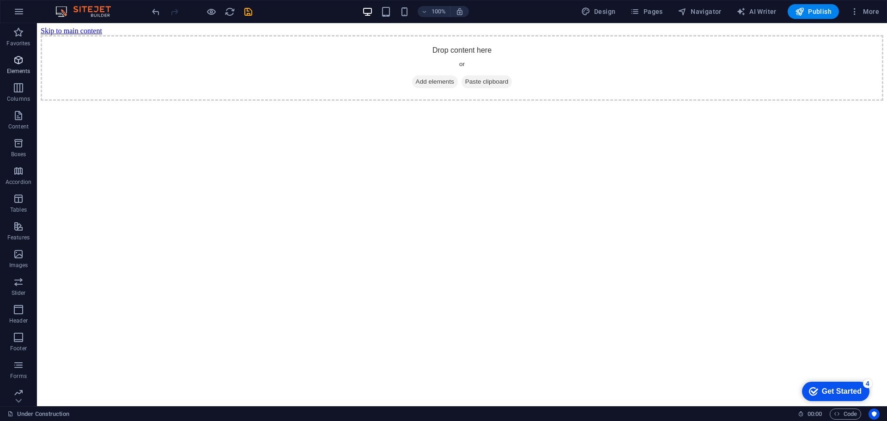
click at [25, 68] on p "Elements" at bounding box center [19, 70] width 24 height 7
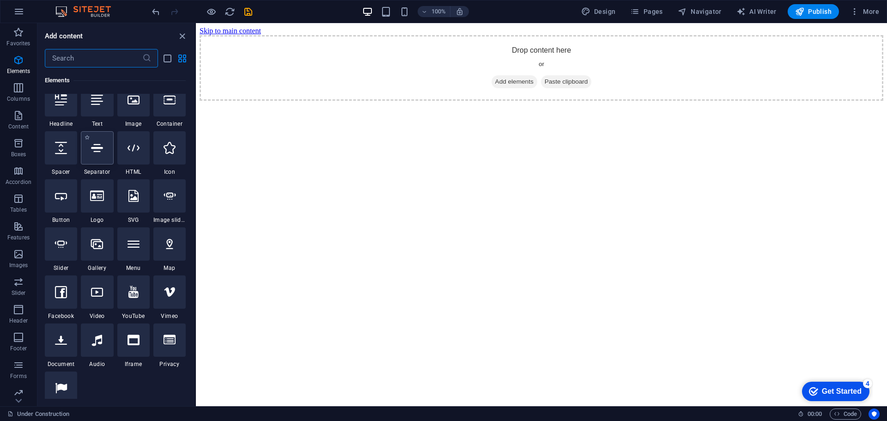
scroll to position [111, 0]
click at [95, 57] on input "text" at bounding box center [94, 58] width 98 height 18
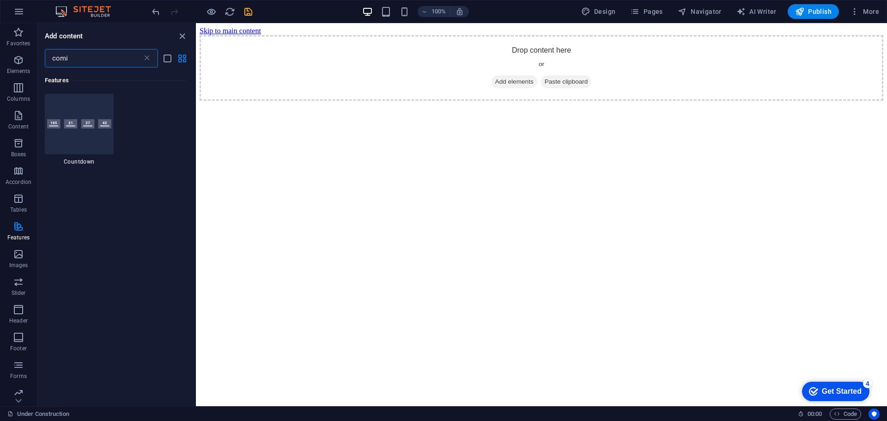
scroll to position [0, 0]
type input "comi"
click at [71, 122] on img at bounding box center [79, 125] width 64 height 10
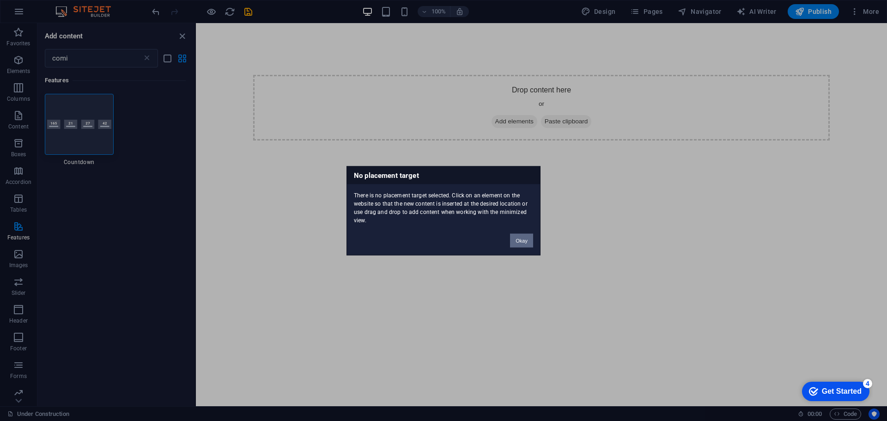
click at [519, 241] on button "Okay" at bounding box center [521, 240] width 23 height 14
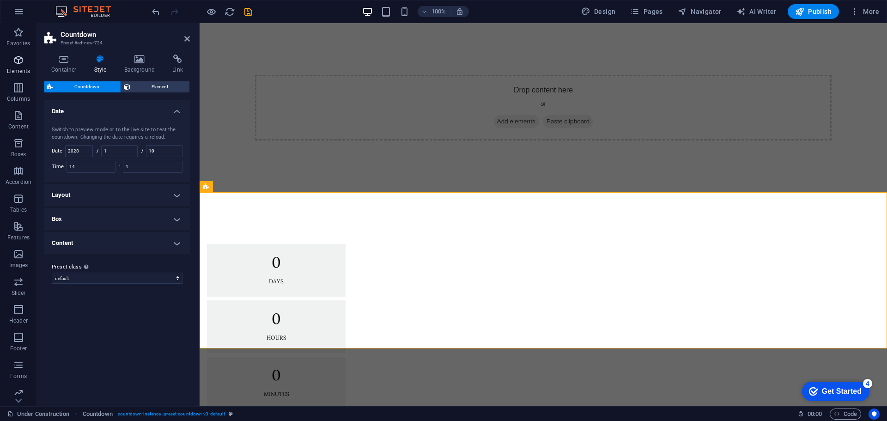
click at [19, 56] on icon "button" at bounding box center [18, 60] width 11 height 11
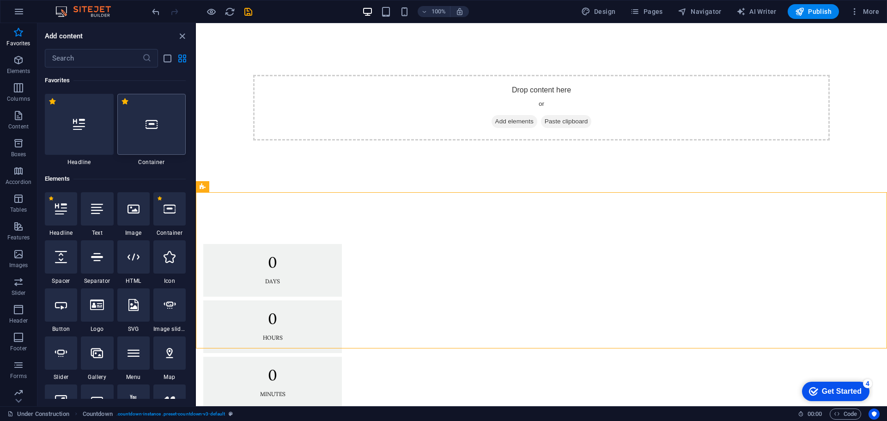
click at [171, 120] on div at bounding box center [151, 124] width 69 height 61
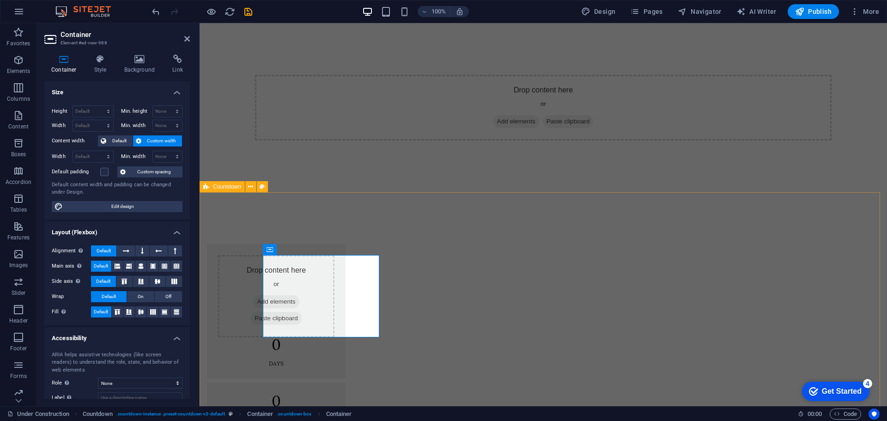
click at [354, 213] on div "Drop content here or Add elements Paste clipboard 0 Days 0 Hours 0 Minutes 0 Se…" at bounding box center [544, 396] width 688 height 408
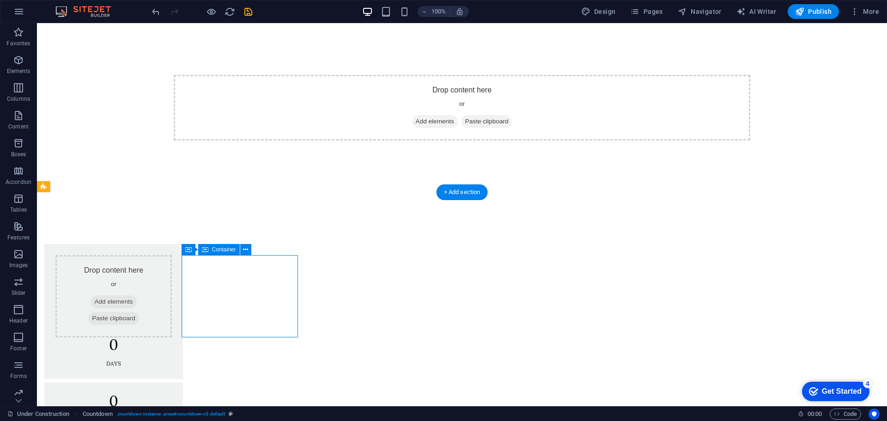
click at [172, 269] on div "Drop content here or Add elements Paste clipboard" at bounding box center [113, 296] width 116 height 82
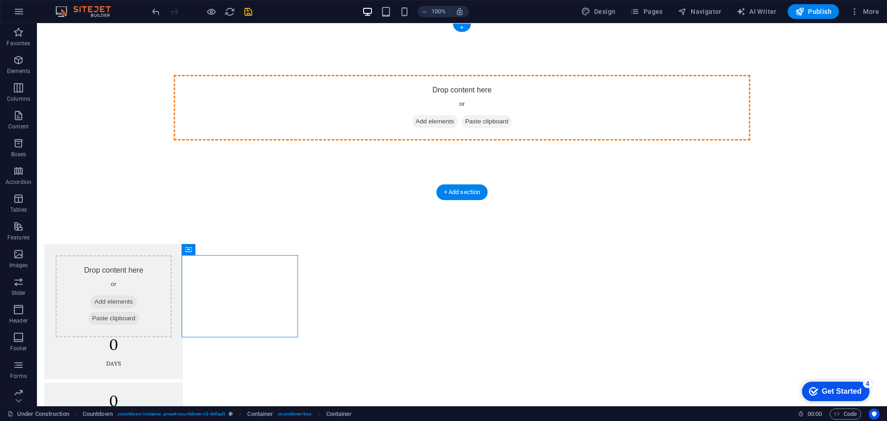
drag, startPoint x: 267, startPoint y: 276, endPoint x: 283, endPoint y: 94, distance: 182.8
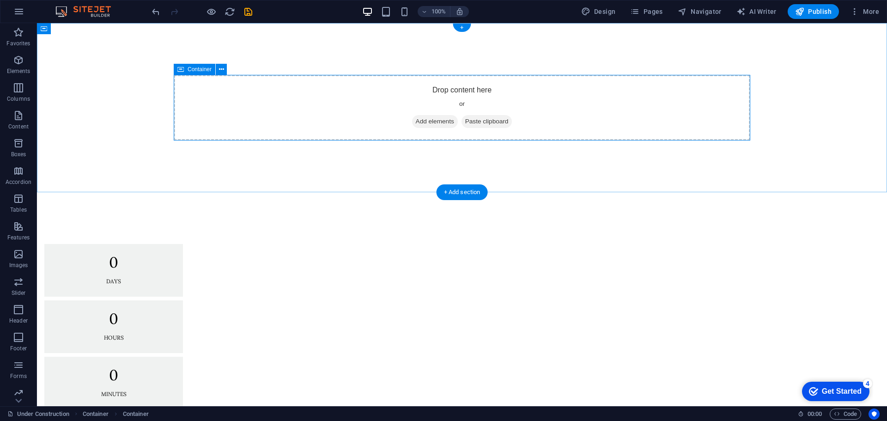
click at [520, 94] on div "Drop content here or Add elements Paste clipboard" at bounding box center [462, 108] width 577 height 66
click at [199, 67] on span "Container" at bounding box center [200, 70] width 24 height 6
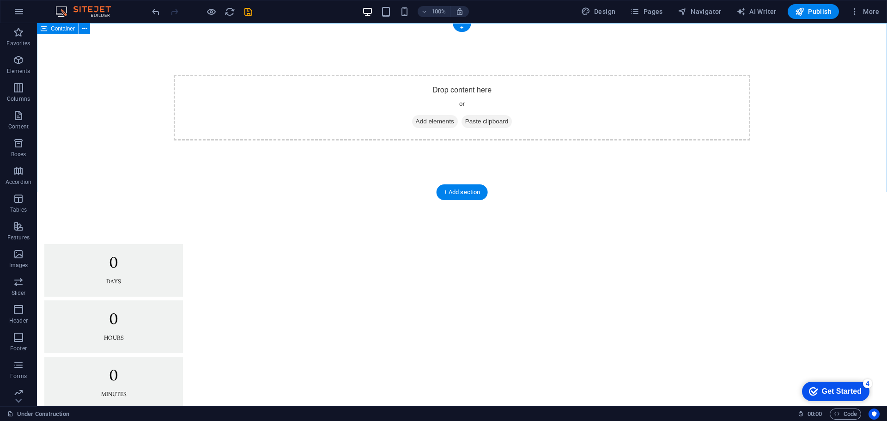
click at [190, 103] on div "Drop content here or Add elements Paste clipboard" at bounding box center [462, 108] width 577 height 66
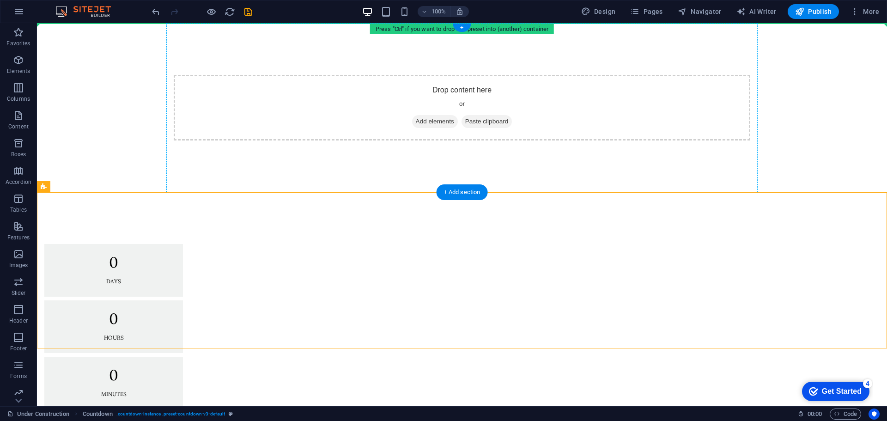
drag, startPoint x: 438, startPoint y: 223, endPoint x: 360, endPoint y: 102, distance: 144.7
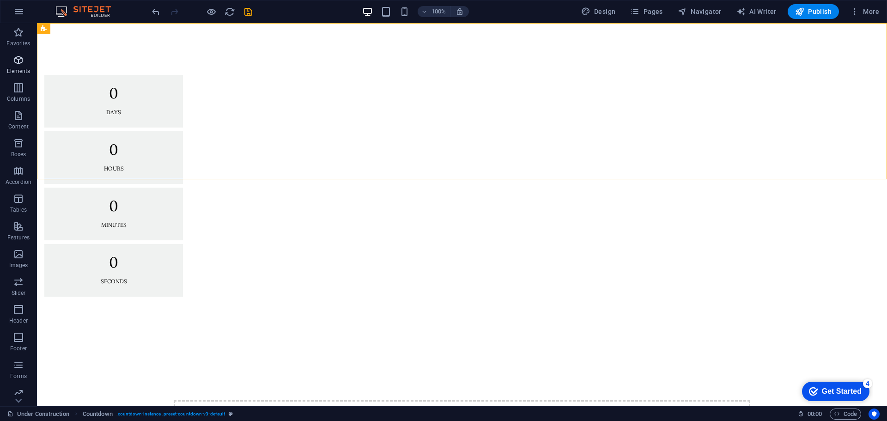
click at [8, 54] on button "Elements" at bounding box center [18, 65] width 37 height 28
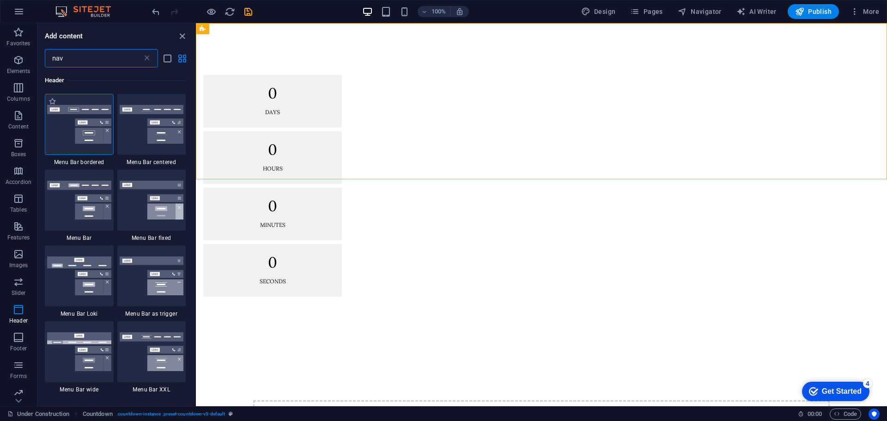
type input "nav"
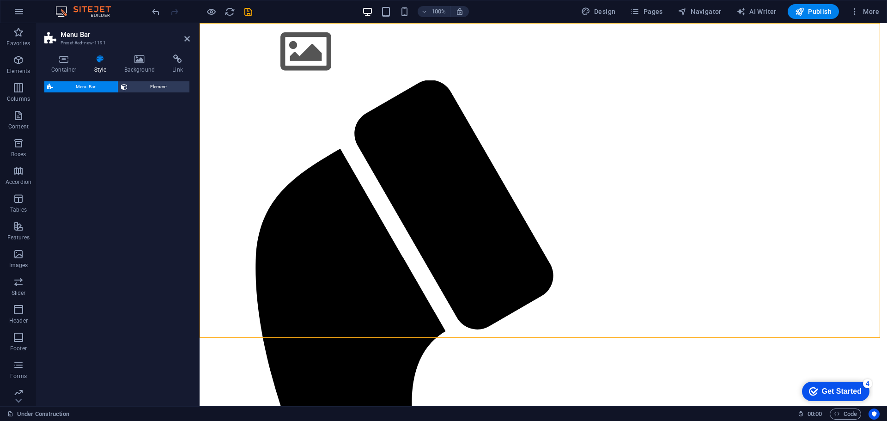
select select "rem"
select select "preset-menu-v2-border"
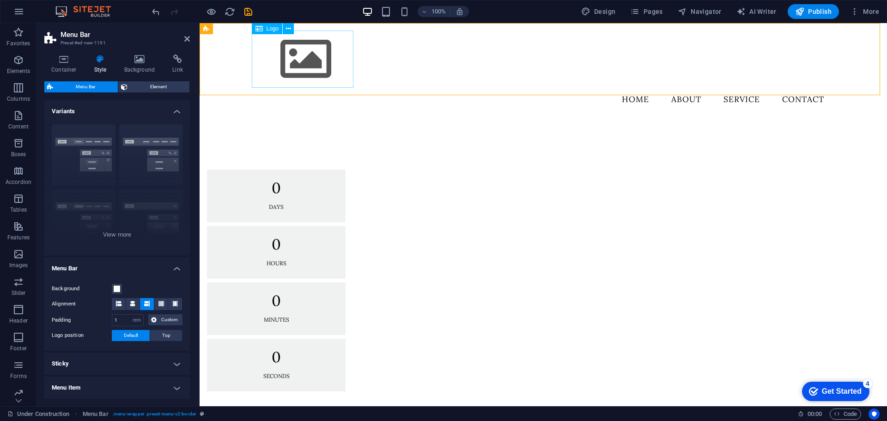
drag, startPoint x: 296, startPoint y: 55, endPoint x: 458, endPoint y: 55, distance: 162.2
click at [458, 55] on div "Menu Home About Service Contact" at bounding box center [544, 70] width 592 height 95
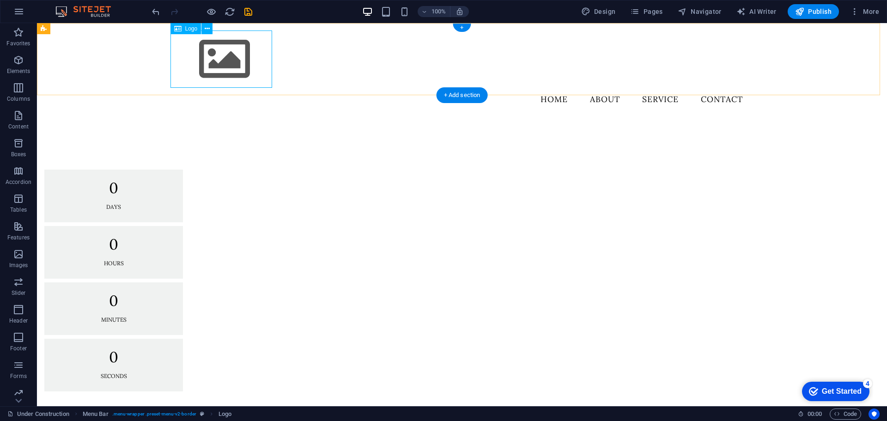
click at [216, 67] on div at bounding box center [462, 59] width 577 height 57
click at [214, 67] on div at bounding box center [462, 59] width 577 height 57
select select "px"
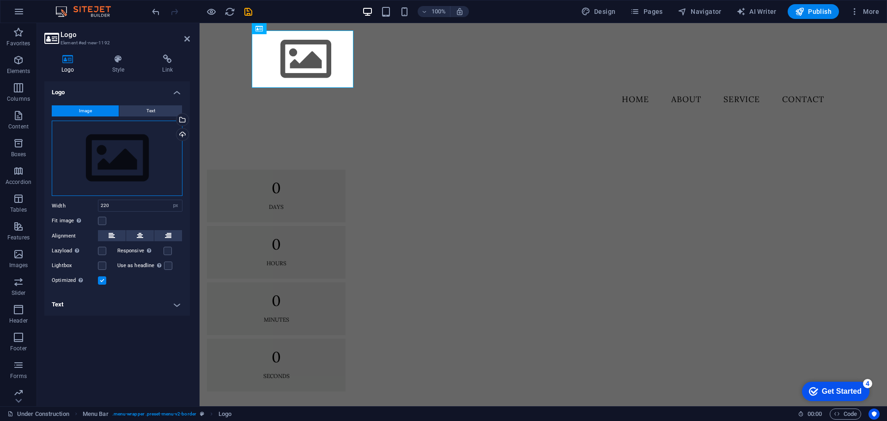
click at [125, 151] on div "Drag files here, click to choose files or select files from Files or our free s…" at bounding box center [117, 159] width 131 height 76
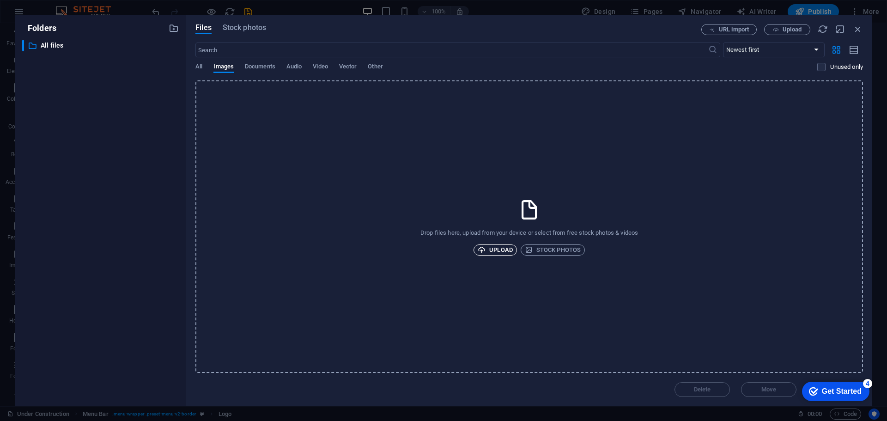
click at [484, 246] on icon "button" at bounding box center [482, 250] width 8 height 8
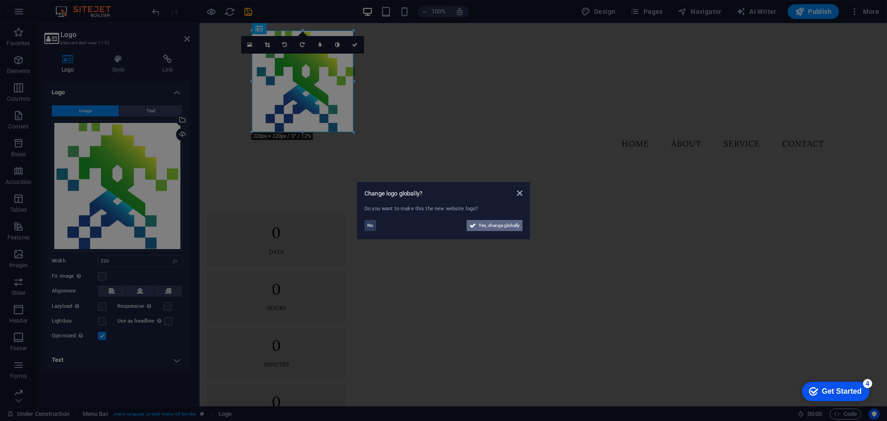
click at [489, 226] on span "Yes, change globally" at bounding box center [499, 225] width 41 height 11
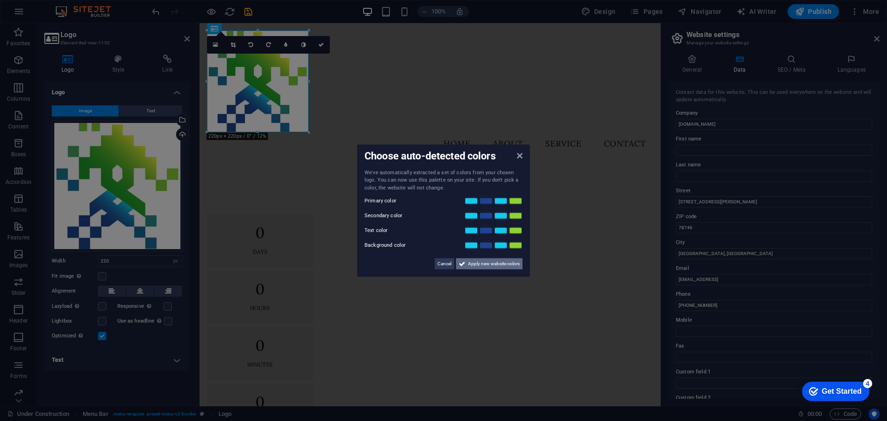
click at [471, 262] on span "Apply new website colors" at bounding box center [494, 263] width 52 height 11
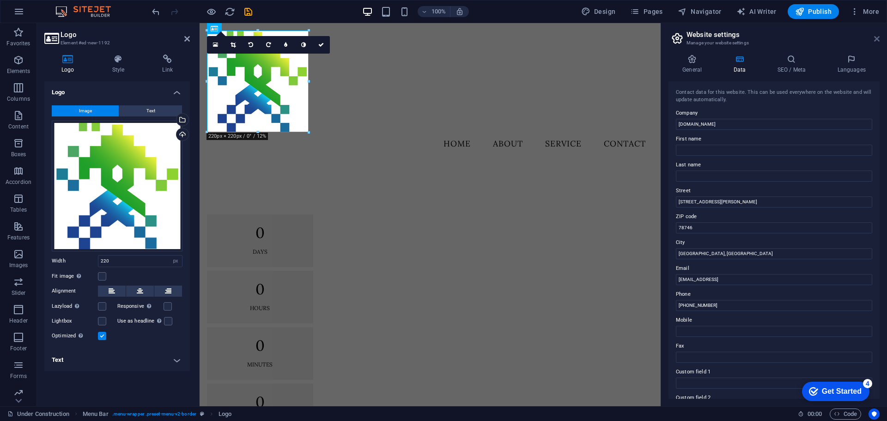
click at [874, 38] on icon at bounding box center [877, 38] width 6 height 7
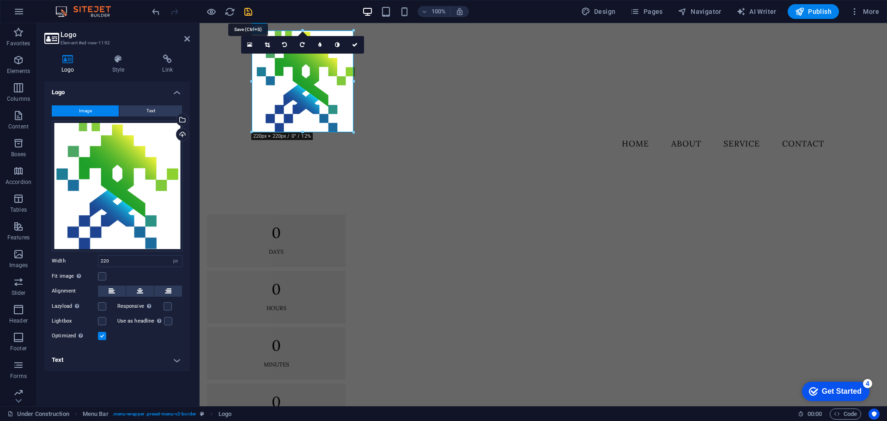
click at [244, 10] on icon "save" at bounding box center [248, 11] width 11 height 11
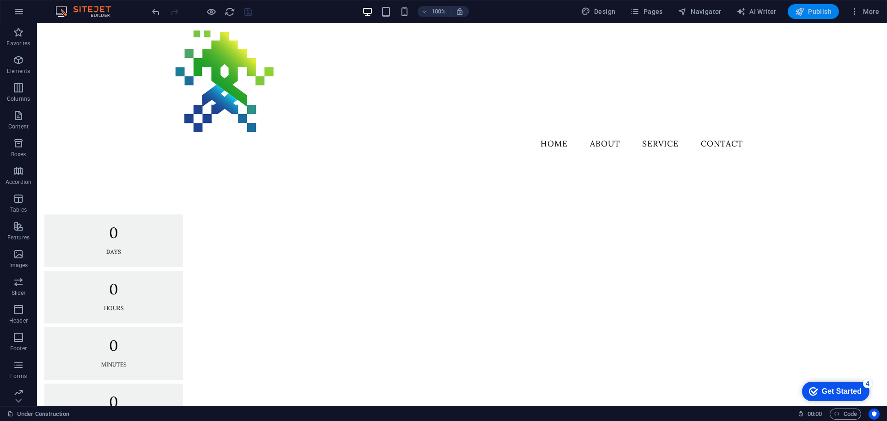
click at [805, 11] on icon "button" at bounding box center [799, 11] width 9 height 9
click at [799, 9] on icon "button" at bounding box center [799, 11] width 9 height 9
click at [814, 5] on button "Publish" at bounding box center [813, 11] width 51 height 15
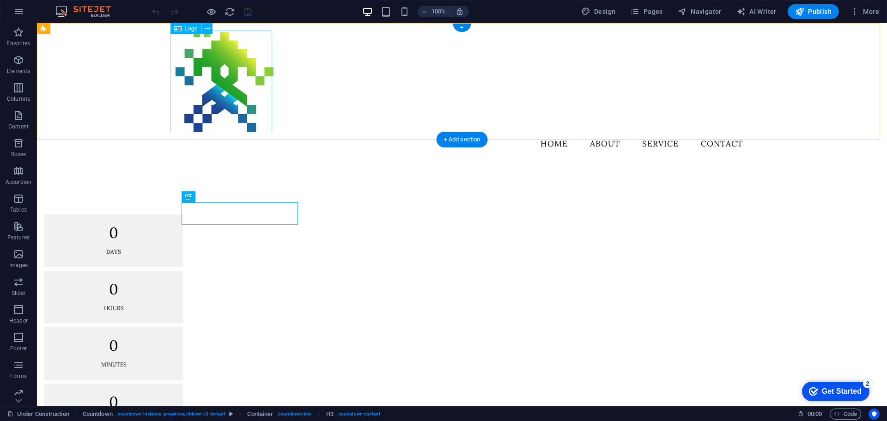
click at [235, 89] on div at bounding box center [462, 82] width 577 height 102
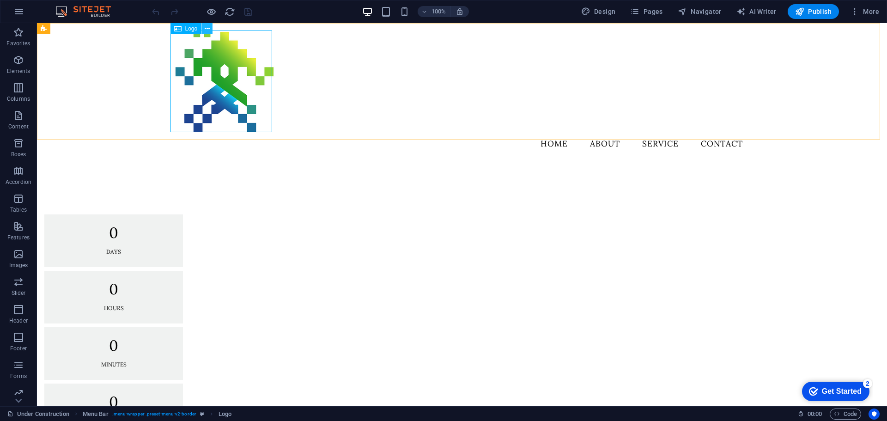
click at [211, 30] on button at bounding box center [206, 28] width 11 height 11
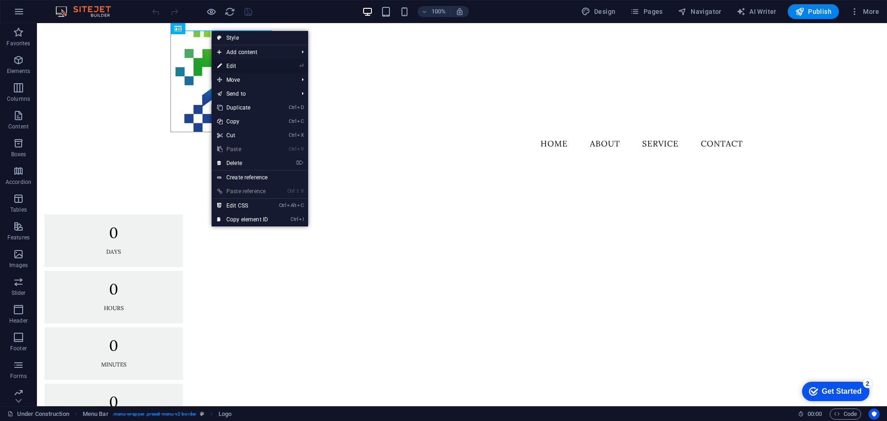
click at [260, 67] on link "⏎ Edit" at bounding box center [243, 66] width 62 height 14
select select "px"
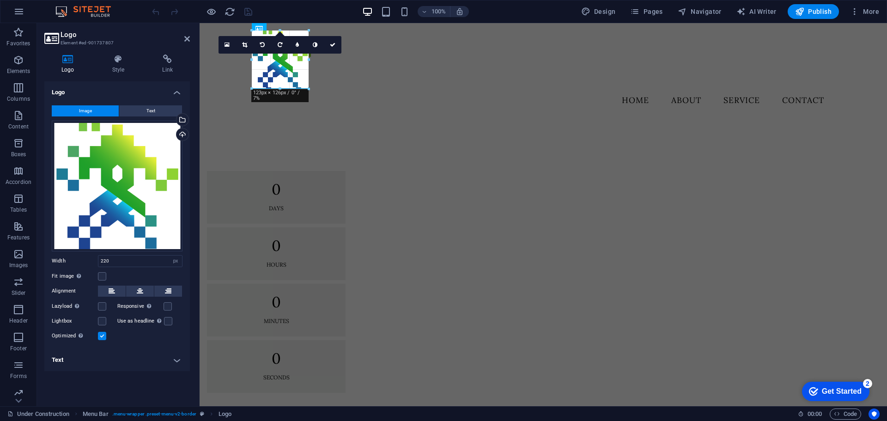
drag, startPoint x: 355, startPoint y: 131, endPoint x: 311, endPoint y: 78, distance: 69.2
click at [119, 259] on input "123" at bounding box center [140, 261] width 84 height 11
click at [119, 260] on input "123" at bounding box center [140, 261] width 84 height 11
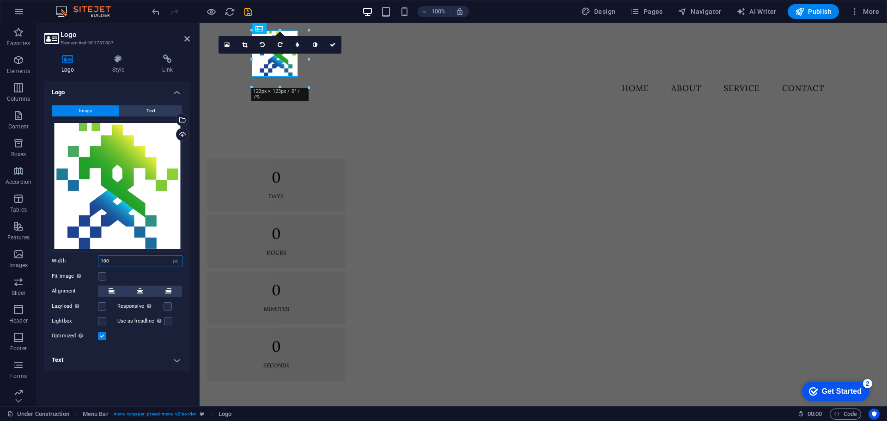
click at [119, 260] on input "100" at bounding box center [140, 261] width 84 height 11
type input "1"
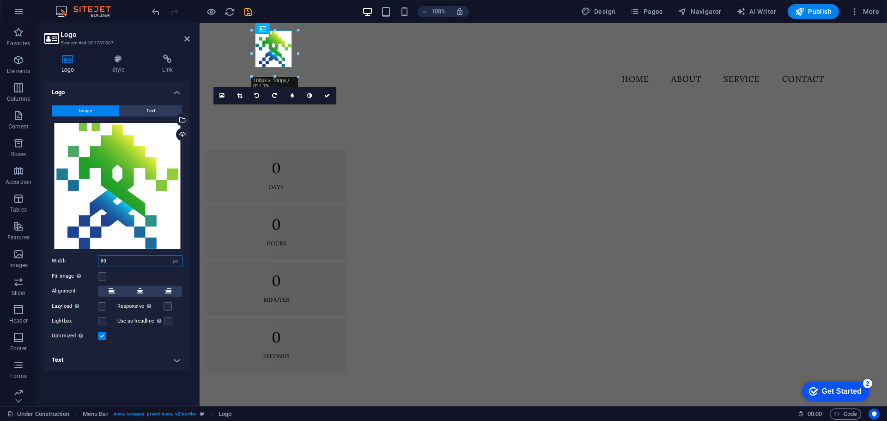
type input "80"
click at [153, 108] on span "Text" at bounding box center [150, 110] width 9 height 11
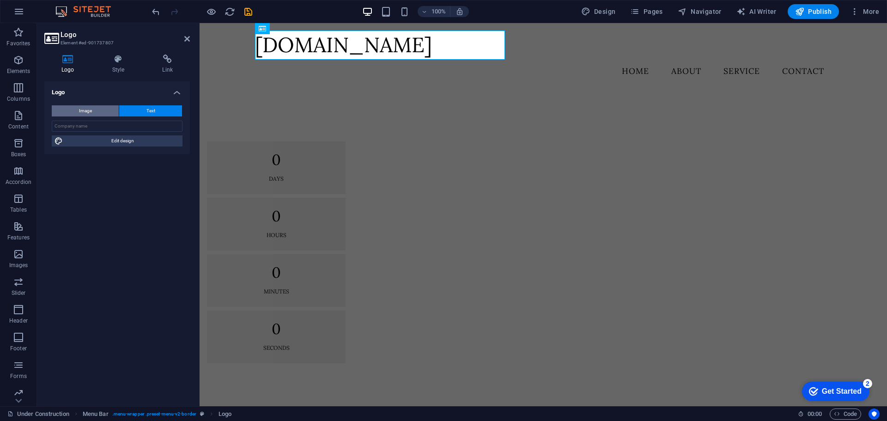
click at [98, 112] on button "Image" at bounding box center [85, 110] width 67 height 11
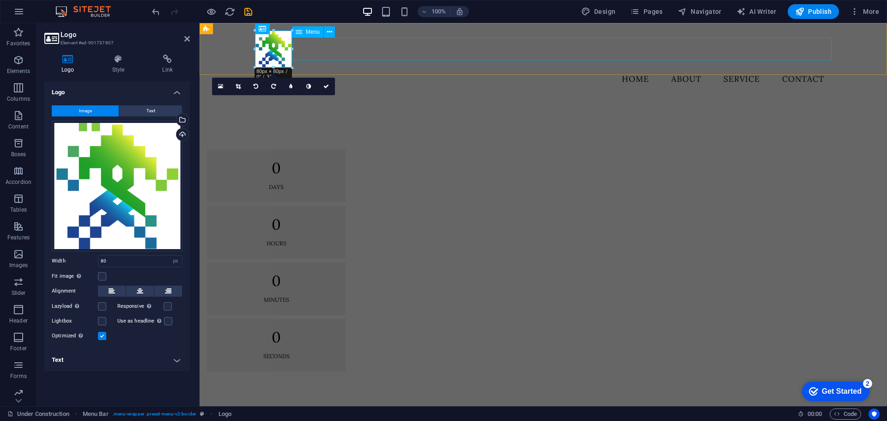
click at [344, 67] on nav "Home About Service Contact" at bounding box center [543, 78] width 577 height 23
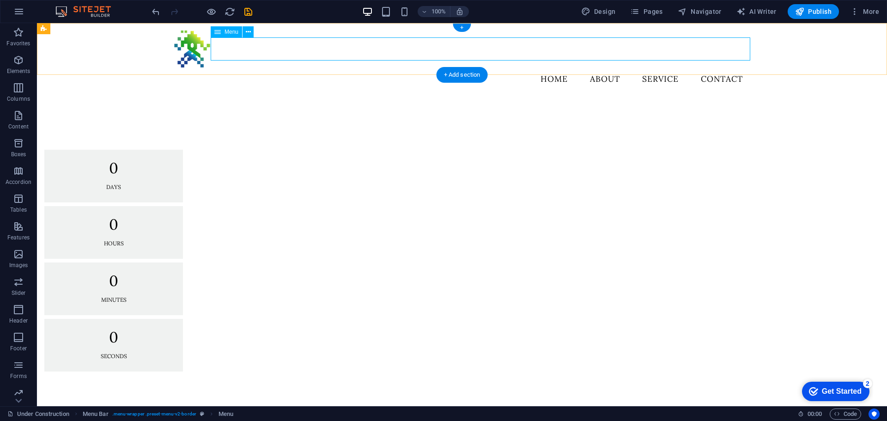
click at [338, 67] on nav "Home About Service Contact" at bounding box center [462, 78] width 577 height 23
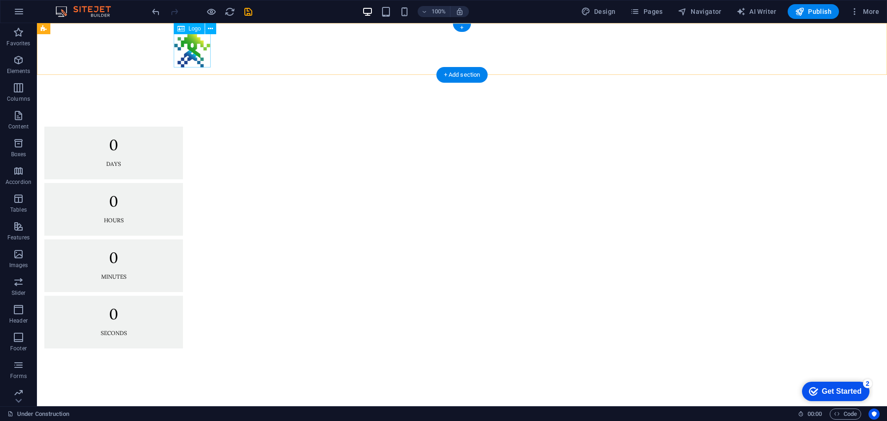
click at [196, 49] on div at bounding box center [462, 49] width 577 height 37
click at [130, 54] on div "Menu" at bounding box center [462, 49] width 850 height 52
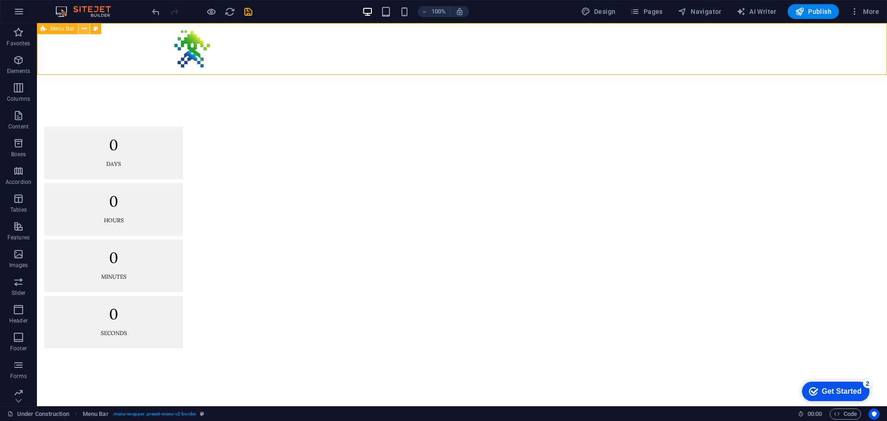
click at [82, 31] on icon at bounding box center [84, 29] width 5 height 10
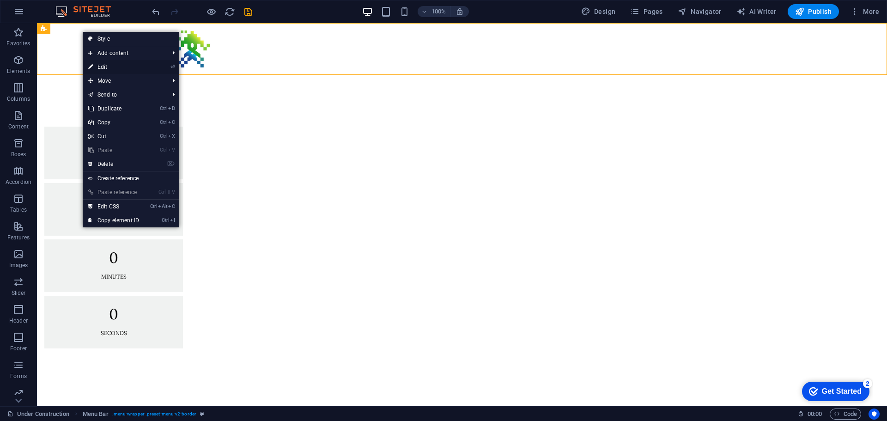
click at [105, 68] on link "⏎ Edit" at bounding box center [114, 67] width 62 height 14
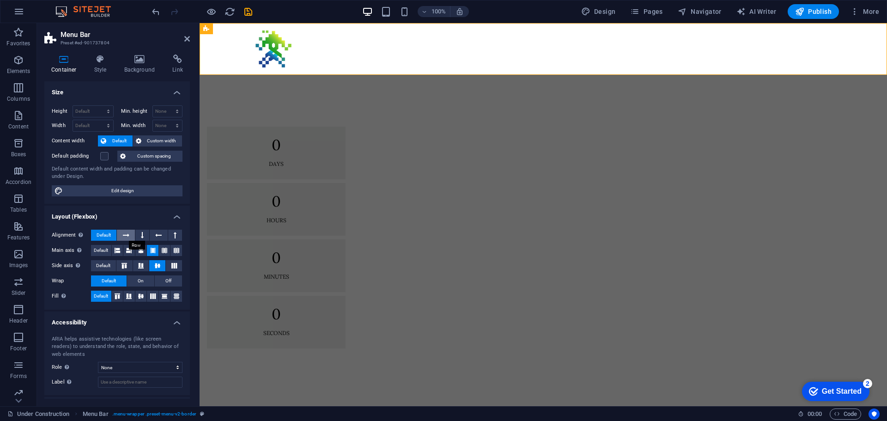
click at [127, 237] on icon at bounding box center [126, 235] width 6 height 11
click at [138, 252] on icon at bounding box center [141, 250] width 6 height 11
click at [168, 279] on span "Off" at bounding box center [168, 280] width 6 height 11
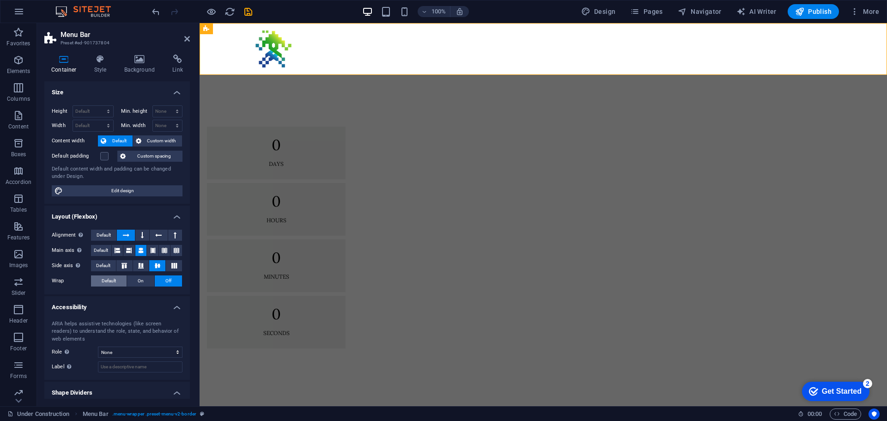
click at [115, 280] on button "Default" at bounding box center [109, 280] width 36 height 11
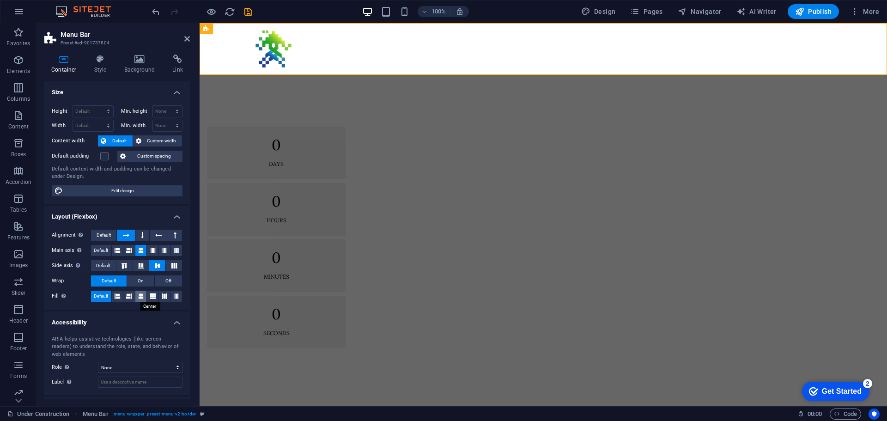
click at [140, 293] on icon at bounding box center [141, 296] width 6 height 11
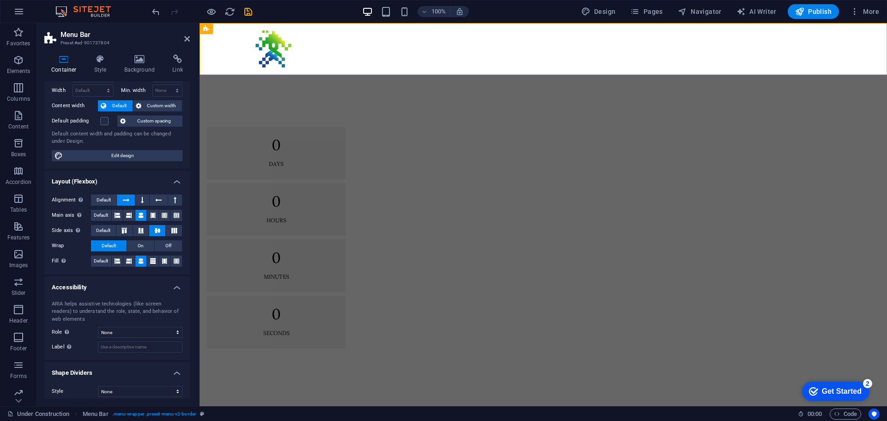
scroll to position [41, 0]
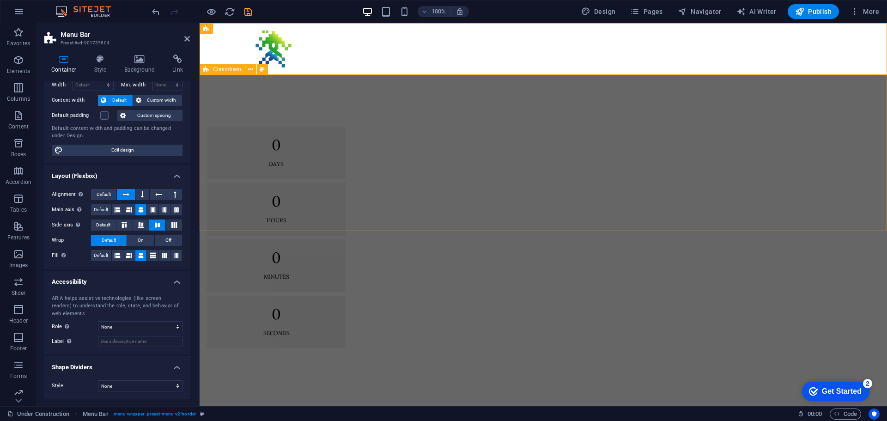
click at [493, 99] on div "0 Days 0 Hours 0 Minutes 0 Seconds" at bounding box center [544, 237] width 688 height 325
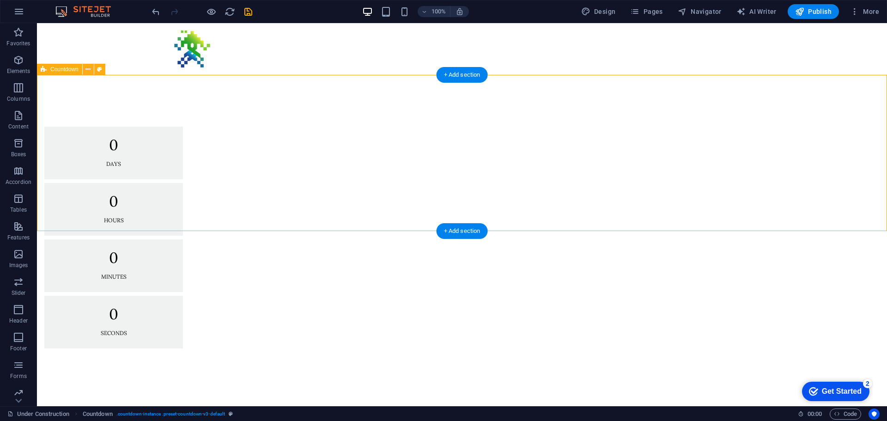
click at [241, 121] on div "0 Days 0 Hours 0 Minutes 0 Seconds" at bounding box center [462, 237] width 850 height 325
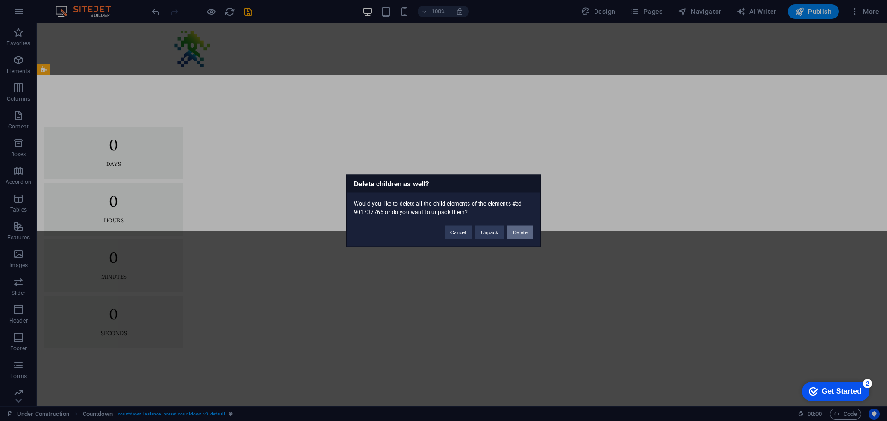
click at [517, 234] on button "Delete" at bounding box center [520, 232] width 26 height 14
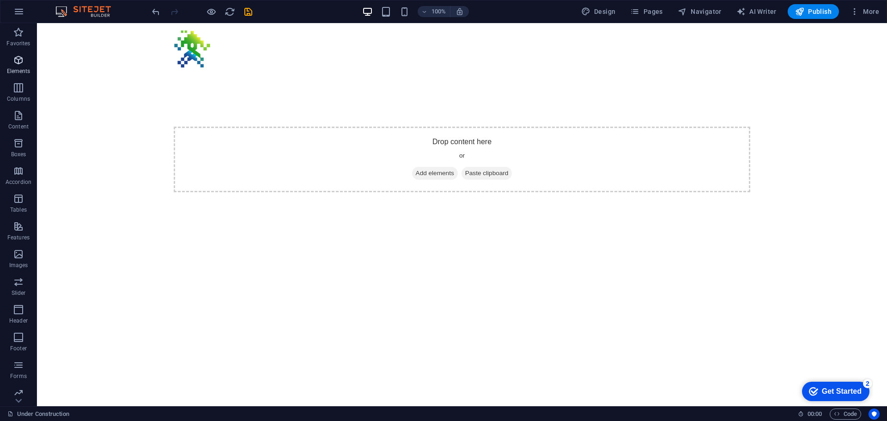
click at [4, 66] on span "Elements" at bounding box center [18, 66] width 37 height 22
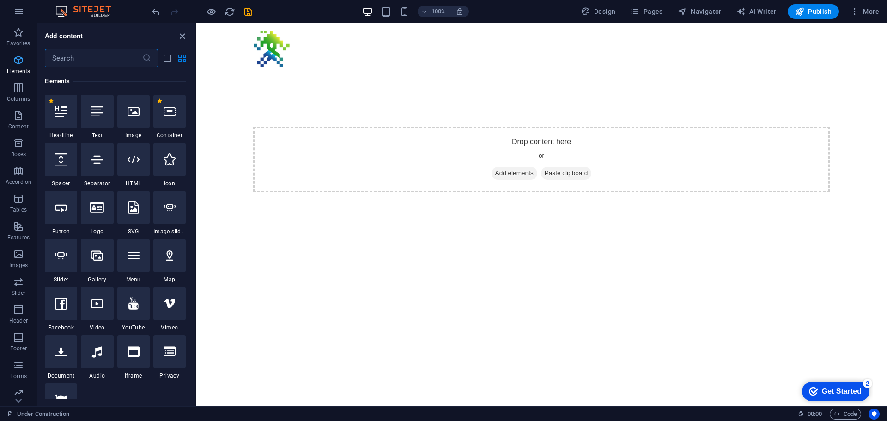
scroll to position [98, 0]
click at [601, 14] on span "Design" at bounding box center [598, 11] width 35 height 9
select select "px"
select select "300"
select select "px"
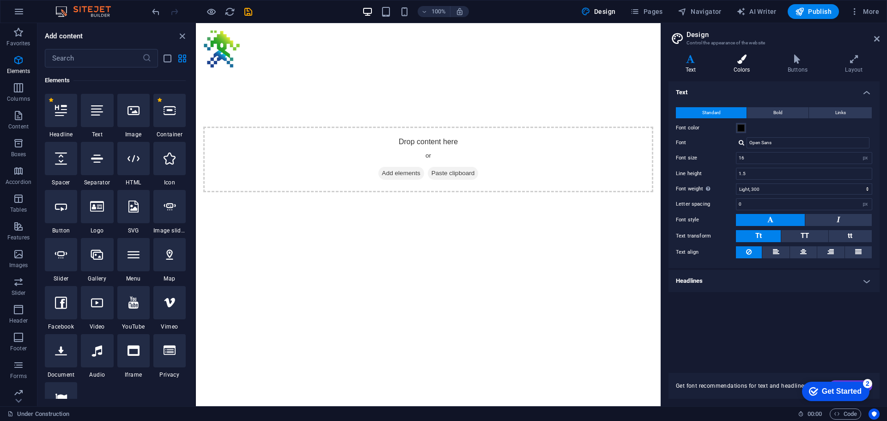
click at [742, 67] on h4 "Colors" at bounding box center [744, 64] width 54 height 19
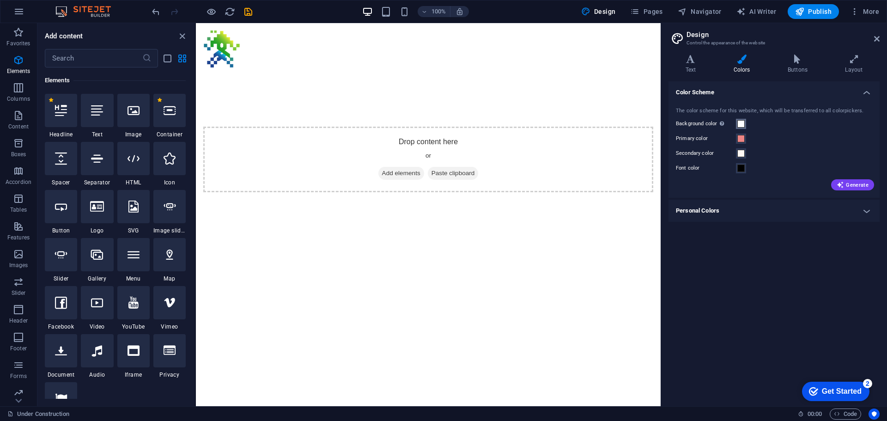
click at [740, 122] on span at bounding box center [741, 123] width 7 height 7
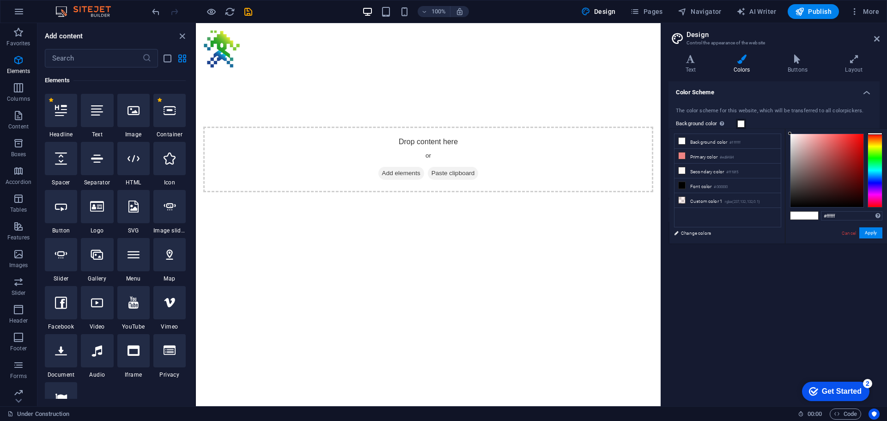
click at [870, 145] on div at bounding box center [875, 171] width 15 height 74
click at [791, 133] on div "#ffffff Supported formats #0852ed rgb(8, 82, 237) rgba(8, 82, 237, 90%) hsv(221…" at bounding box center [836, 253] width 102 height 249
click at [792, 133] on div "#ffffff Supported formats #0852ed rgb(8, 82, 237) rgba(8, 82, 237, 90%) hsv(221…" at bounding box center [836, 253] width 102 height 249
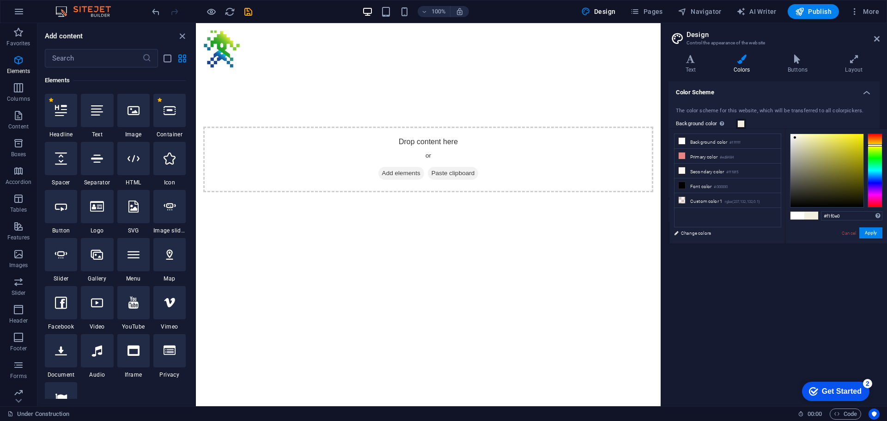
click at [795, 138] on div at bounding box center [827, 170] width 73 height 73
type input "#fffeea"
drag, startPoint x: 795, startPoint y: 138, endPoint x: 796, endPoint y: 118, distance: 19.9
click at [796, 118] on body "sustainablepixel.com Under Construction Favorites Elements Columns Content Boxe…" at bounding box center [443, 210] width 887 height 421
click at [871, 238] on button "Apply" at bounding box center [871, 232] width 23 height 11
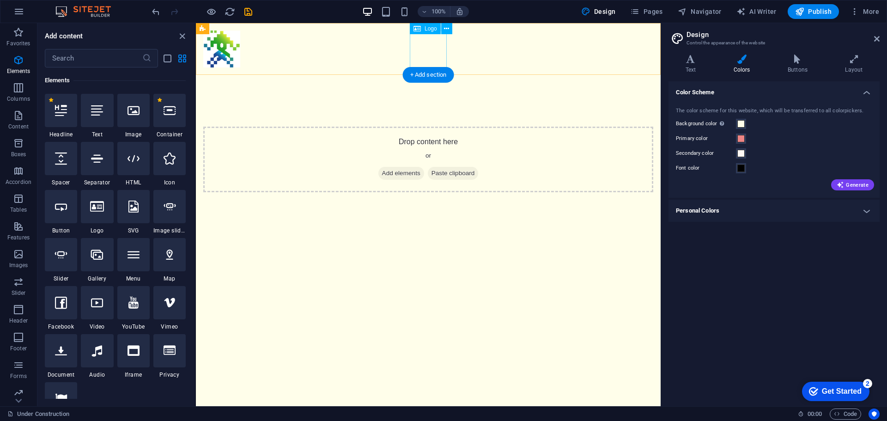
click at [418, 54] on div at bounding box center [428, 49] width 450 height 37
click at [419, 53] on div at bounding box center [428, 49] width 450 height 37
select select "px"
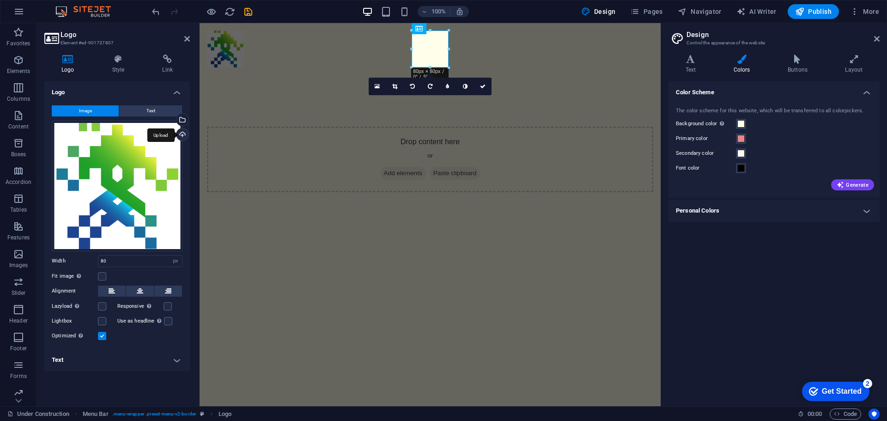
click at [187, 134] on div "Upload" at bounding box center [182, 135] width 14 height 14
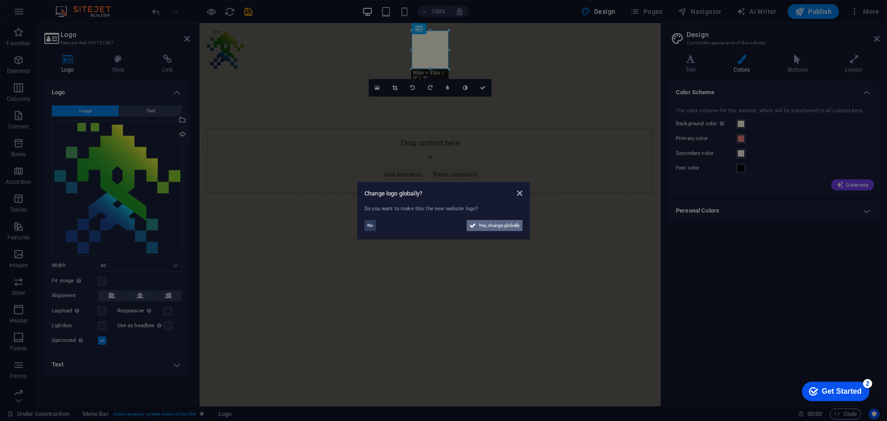
click at [488, 222] on span "Yes, change globally" at bounding box center [499, 225] width 41 height 11
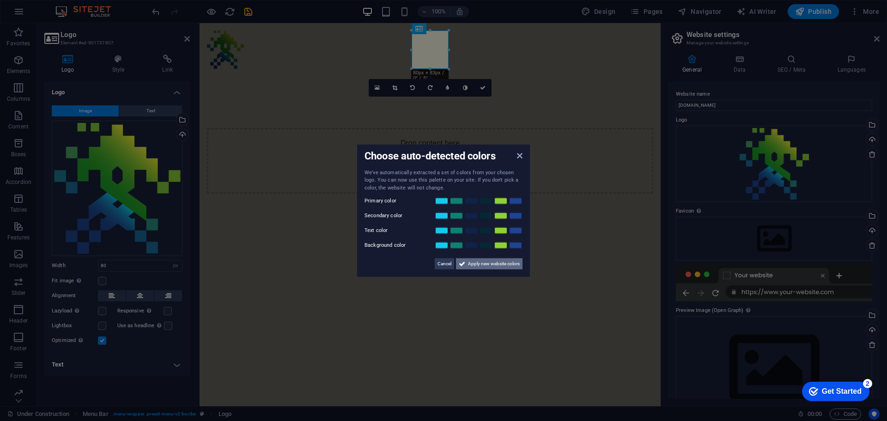
click at [495, 265] on span "Apply new website colors" at bounding box center [494, 263] width 52 height 11
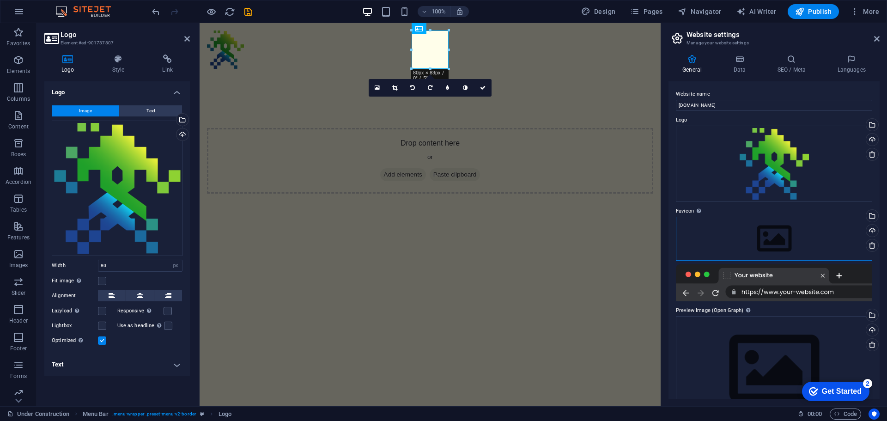
click at [772, 240] on div "Drag files here, click to choose files or select files from Files or our free s…" at bounding box center [774, 238] width 196 height 43
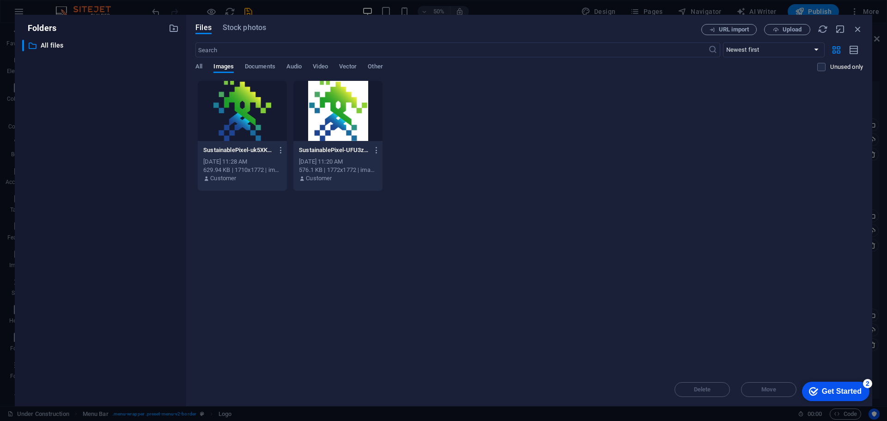
click at [271, 116] on div at bounding box center [242, 111] width 89 height 60
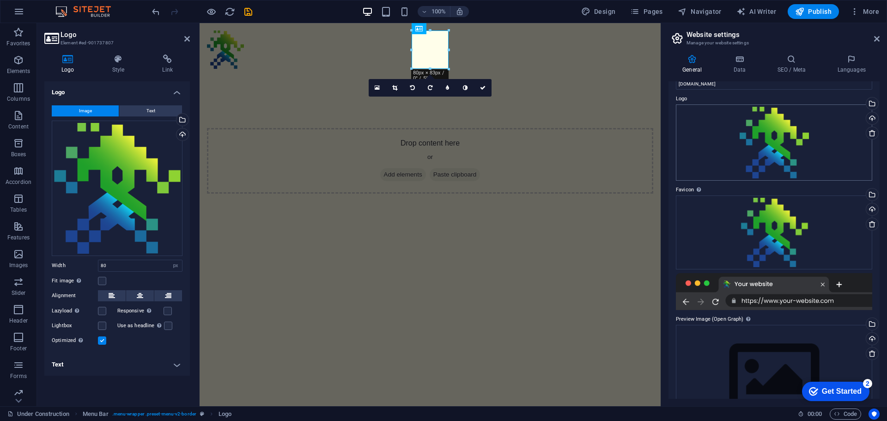
scroll to position [61, 0]
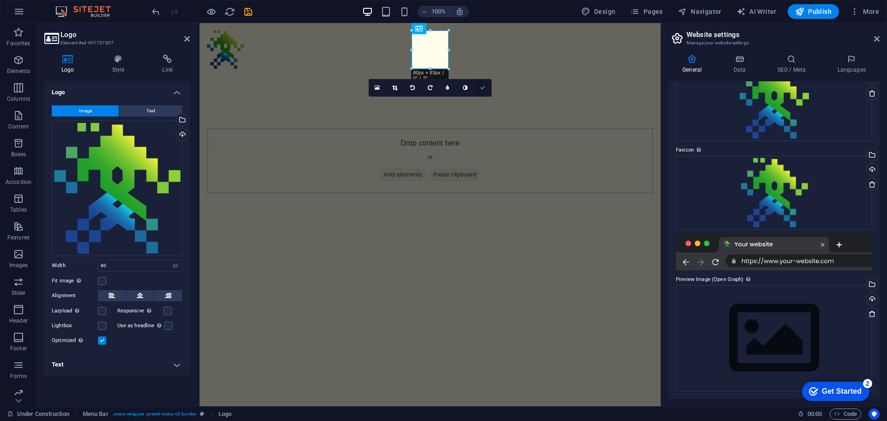
click at [485, 85] on link at bounding box center [483, 88] width 18 height 18
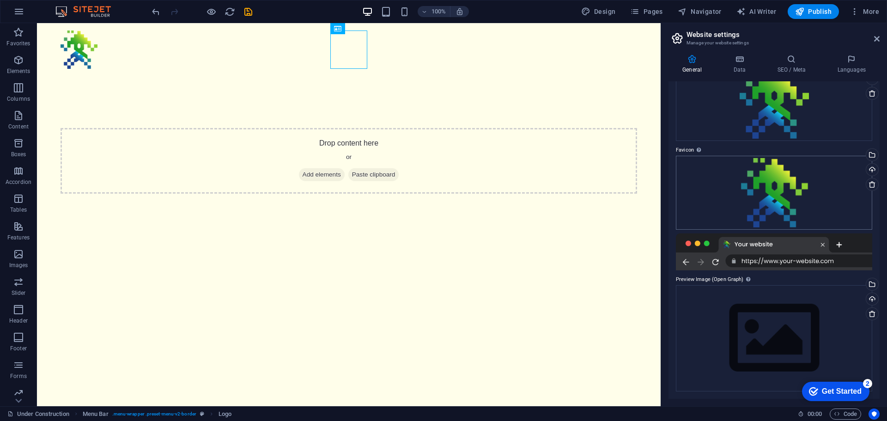
scroll to position [0, 0]
